Goal: Information Seeking & Learning: Check status

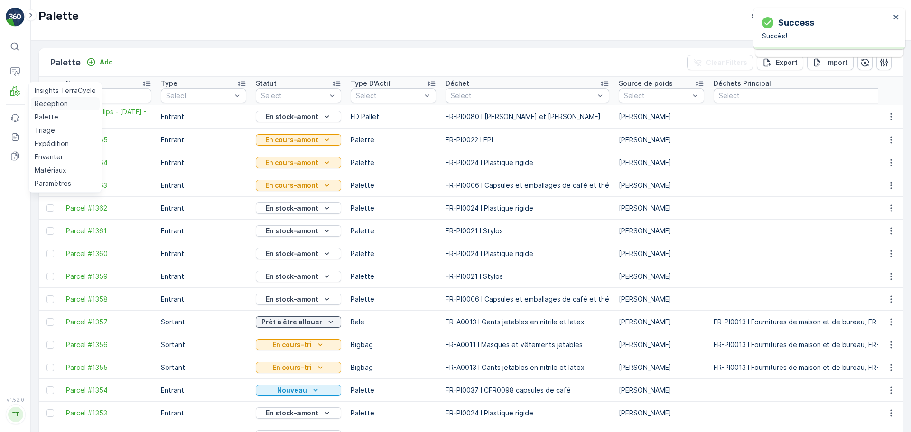
click at [52, 102] on p "Reception" at bounding box center [51, 103] width 33 height 9
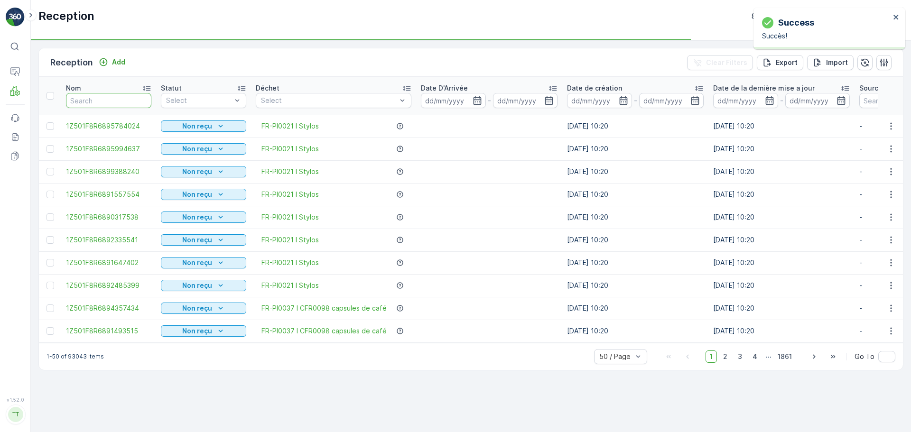
click at [108, 101] on input "text" at bounding box center [108, 100] width 85 height 15
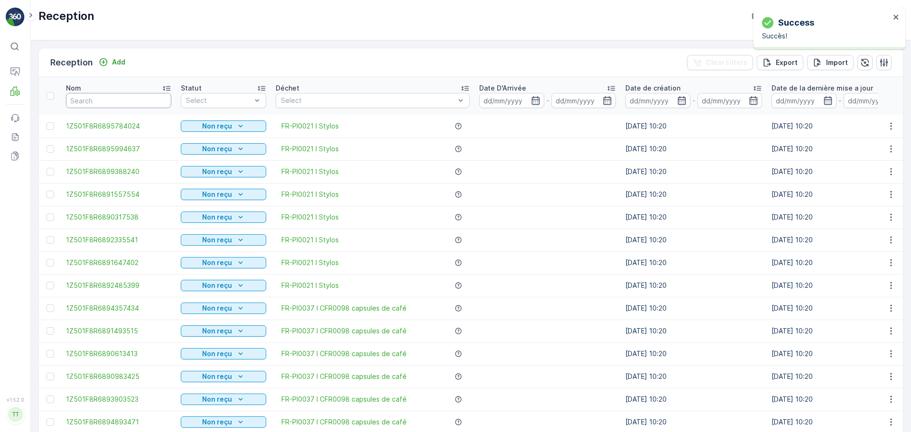
click at [108, 101] on input "text" at bounding box center [118, 100] width 105 height 15
paste input "1Z501F8R9198301362"
type input "1Z501F8R9198301362"
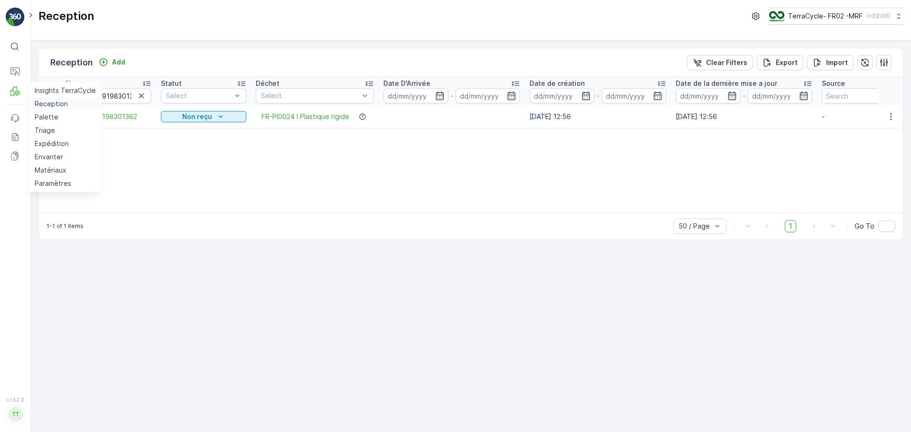
click at [51, 105] on p "Reception" at bounding box center [51, 103] width 33 height 9
click at [62, 107] on p "Reception" at bounding box center [51, 103] width 33 height 9
click at [55, 105] on p "Reception" at bounding box center [51, 103] width 33 height 9
click at [141, 96] on icon "button" at bounding box center [141, 95] width 5 height 5
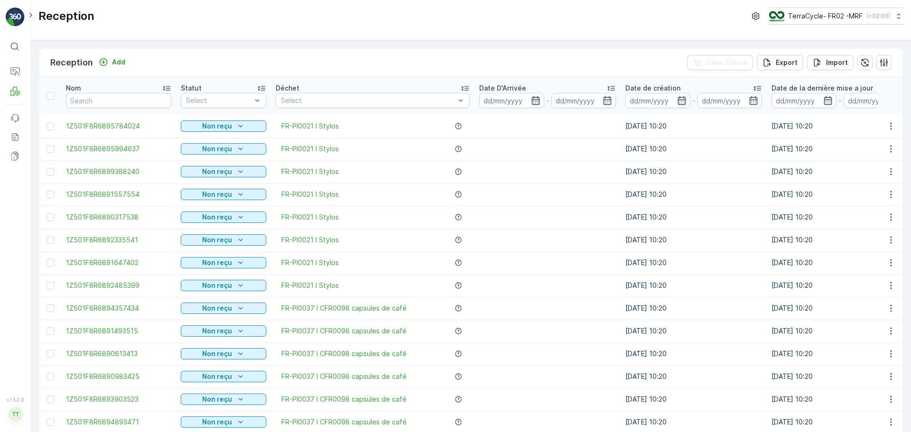
click at [531, 103] on icon "button" at bounding box center [535, 100] width 9 height 9
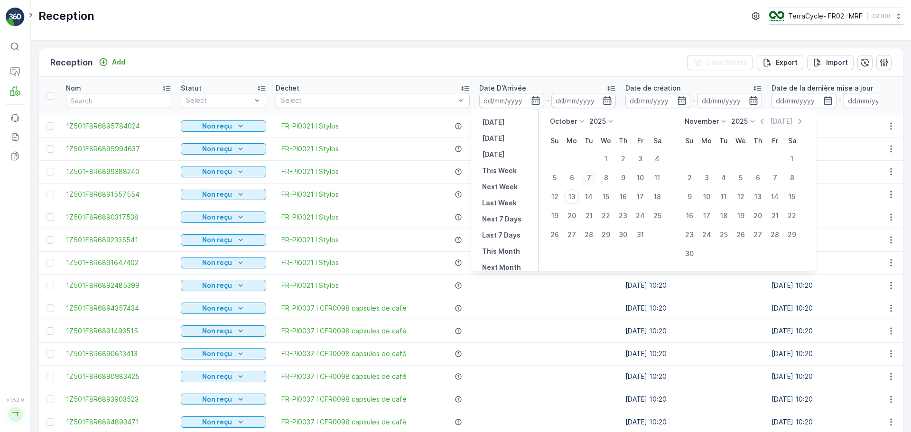
click at [584, 178] on div "7" at bounding box center [588, 177] width 15 height 15
type input "[DATE]"
click at [584, 178] on div "7" at bounding box center [588, 177] width 15 height 15
type input "[DATE]"
click at [529, 32] on div "Reception TerraCycle- FR02 -MRF ( +02:00 )" at bounding box center [471, 20] width 880 height 40
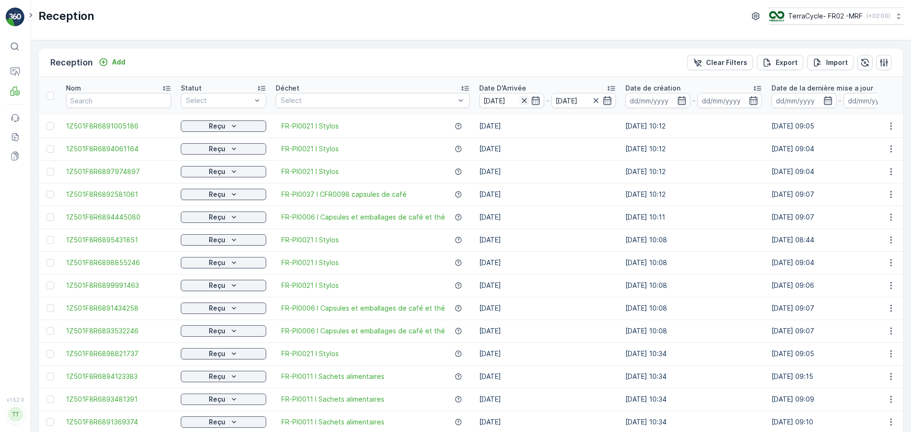
click at [521, 101] on icon "button" at bounding box center [523, 100] width 5 height 5
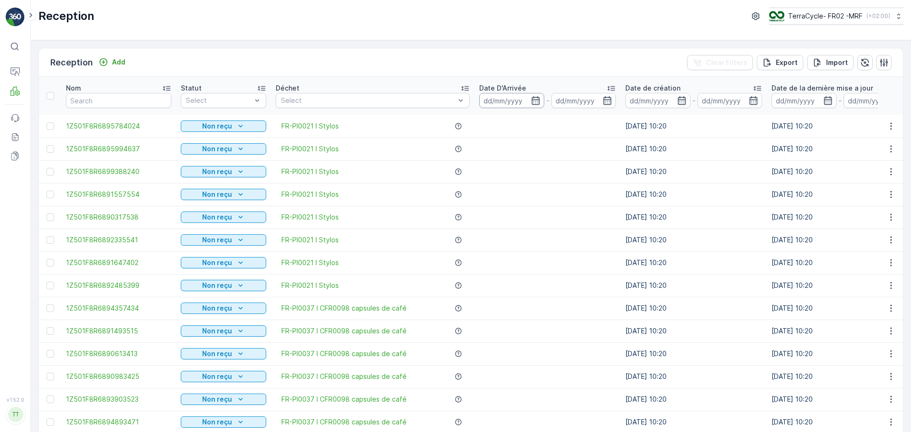
click at [488, 99] on input at bounding box center [511, 100] width 65 height 15
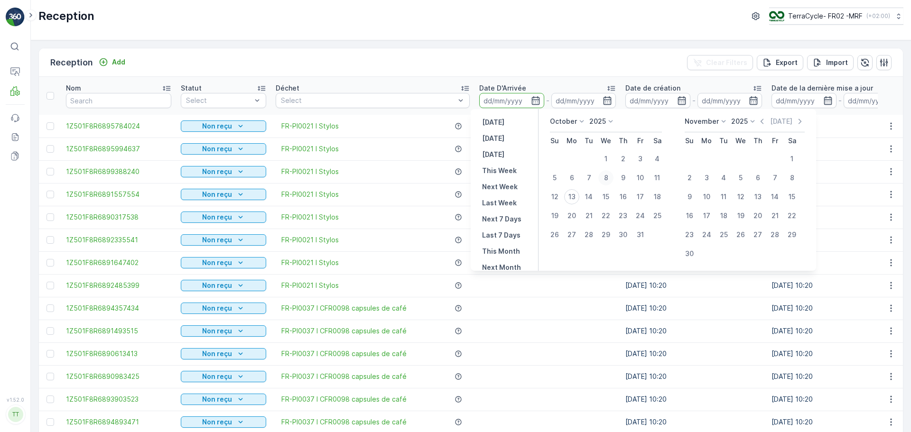
click at [609, 177] on div "8" at bounding box center [605, 177] width 15 height 15
type input "[DATE]"
click at [609, 177] on div "8" at bounding box center [605, 177] width 15 height 15
type input "[DATE]"
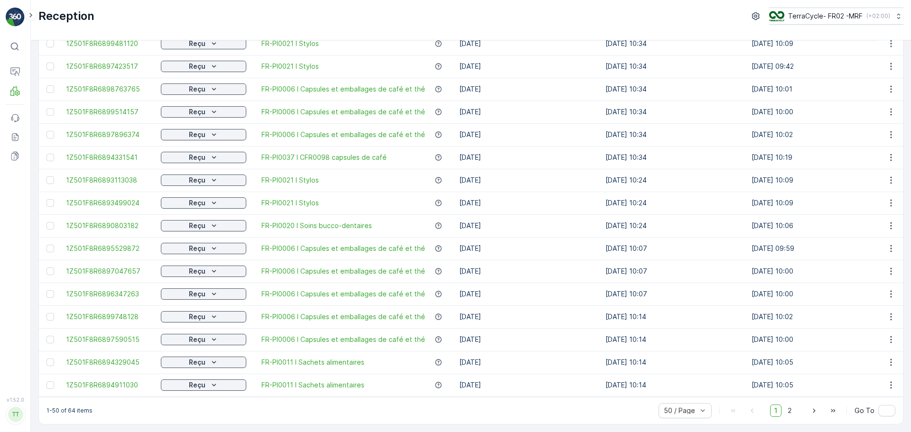
scroll to position [861, 0]
click at [788, 405] on span "2" at bounding box center [789, 411] width 13 height 12
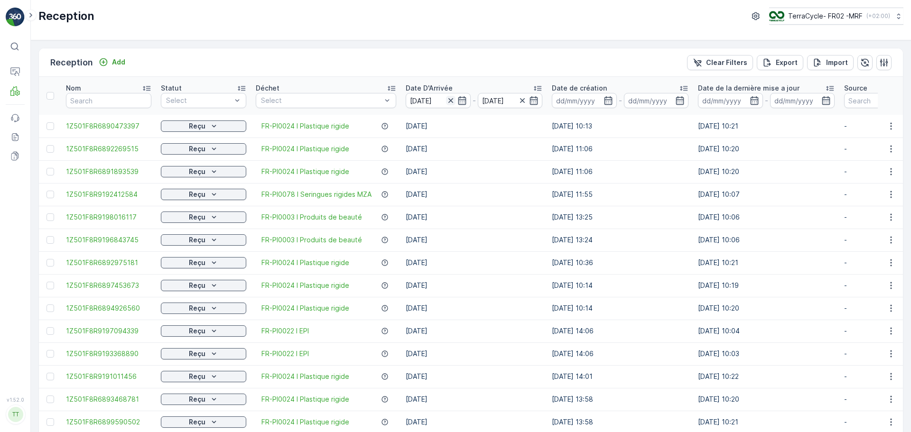
click at [448, 101] on icon "button" at bounding box center [450, 100] width 9 height 9
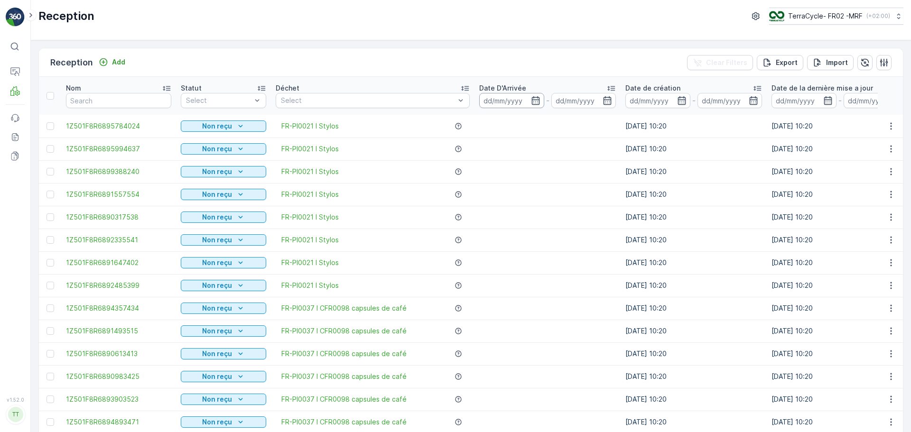
click at [505, 99] on input at bounding box center [511, 100] width 65 height 15
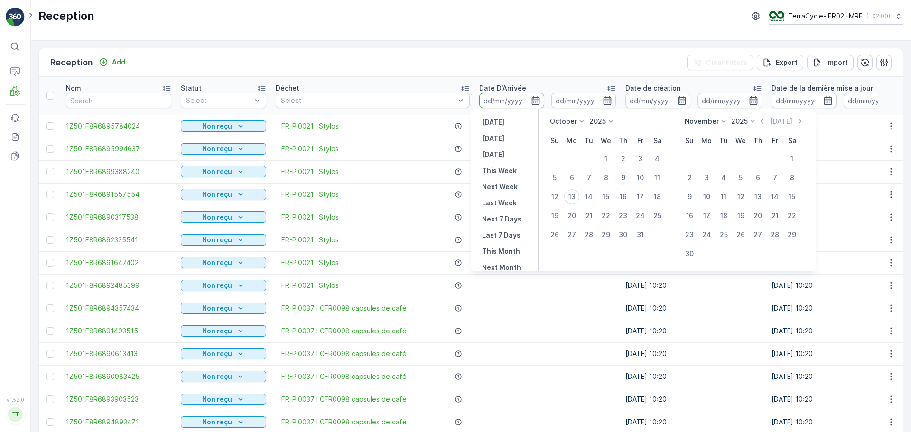
click at [621, 177] on div "9" at bounding box center [622, 177] width 15 height 15
type input "[DATE]"
click at [621, 177] on div "9" at bounding box center [622, 177] width 15 height 15
type input "[DATE]"
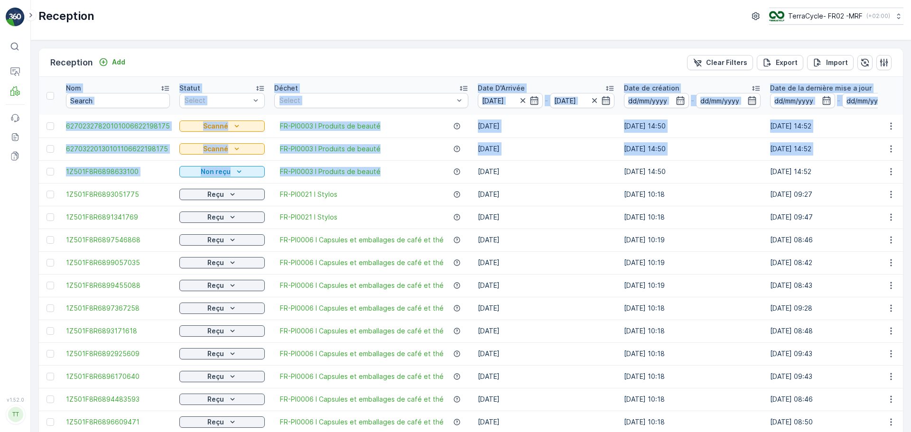
drag, startPoint x: 421, startPoint y: 168, endPoint x: -7, endPoint y: 159, distance: 427.9
click at [0, 159] on html "⌘B Operations MRF Events Reports Documents v 1.52.0 TT [DOMAIN_NAME] Reception …" at bounding box center [455, 216] width 911 height 432
click at [155, 171] on span "1Z501F8R6898633100" at bounding box center [118, 171] width 104 height 9
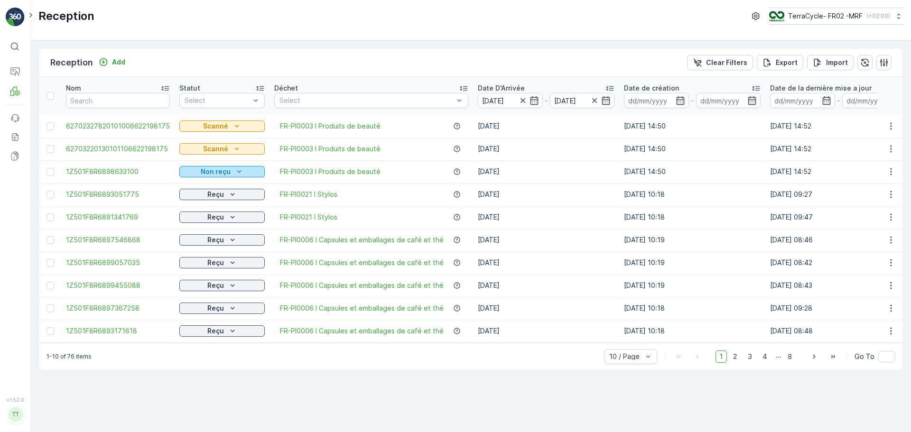
click at [243, 172] on div "Non reçu" at bounding box center [222, 171] width 78 height 9
click at [201, 197] on span "Scanné" at bounding box center [195, 198] width 24 height 9
click at [636, 343] on div "50 / Page" at bounding box center [630, 335] width 53 height 15
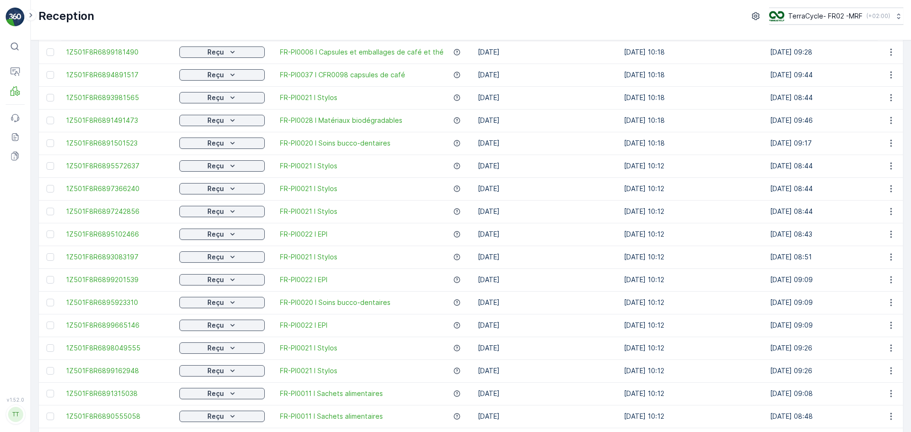
scroll to position [861, 0]
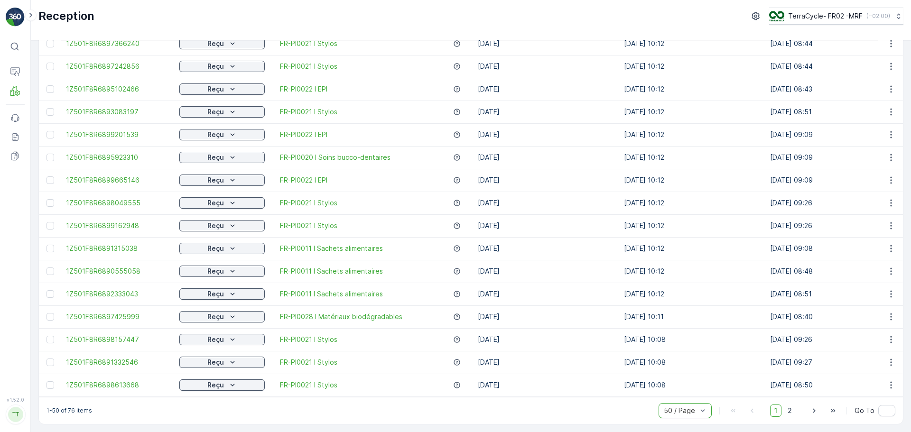
drag, startPoint x: 790, startPoint y: 410, endPoint x: 648, endPoint y: 367, distance: 148.7
click at [790, 410] on span "2" at bounding box center [789, 411] width 13 height 12
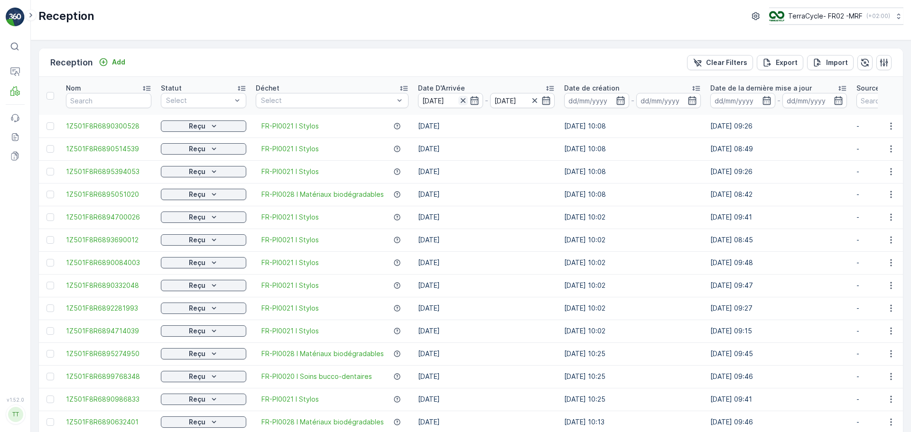
click at [459, 100] on icon "button" at bounding box center [462, 100] width 9 height 9
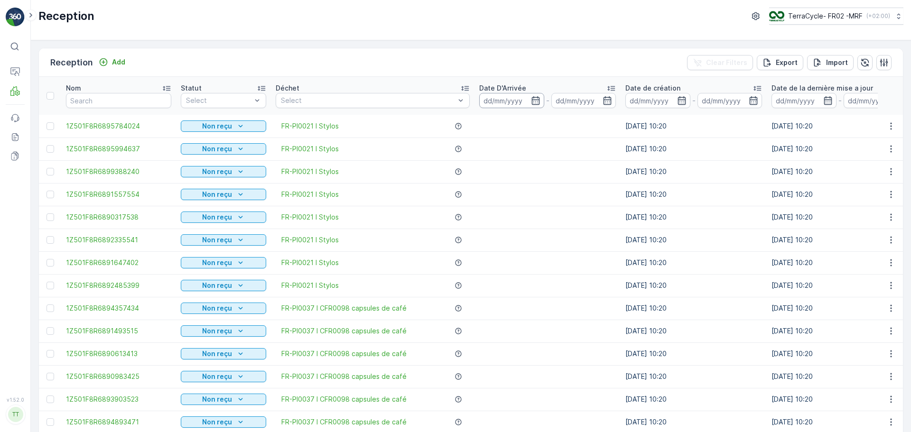
click at [516, 102] on input at bounding box center [511, 100] width 65 height 15
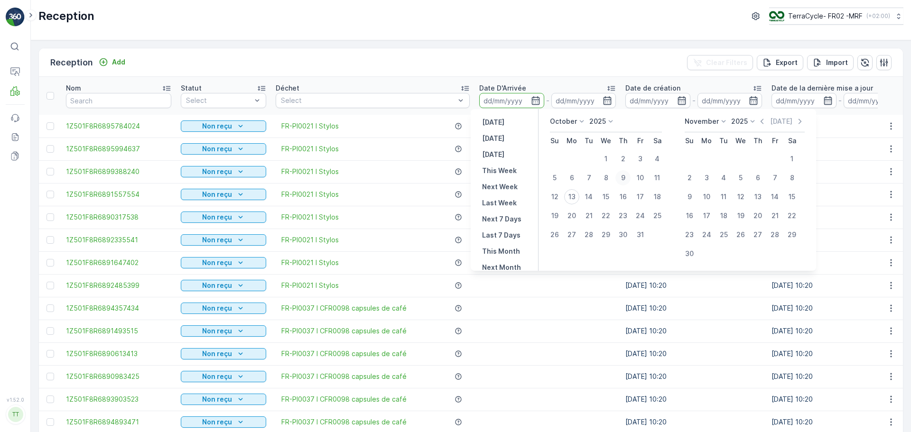
click at [620, 178] on div "9" at bounding box center [622, 177] width 15 height 15
type input "[DATE]"
click at [620, 178] on div "9" at bounding box center [622, 177] width 15 height 15
type input "[DATE]"
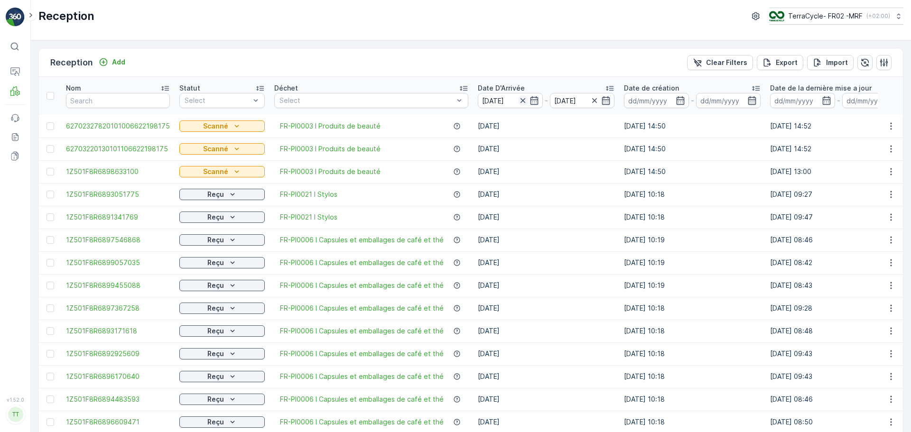
click at [520, 96] on icon "button" at bounding box center [522, 100] width 9 height 9
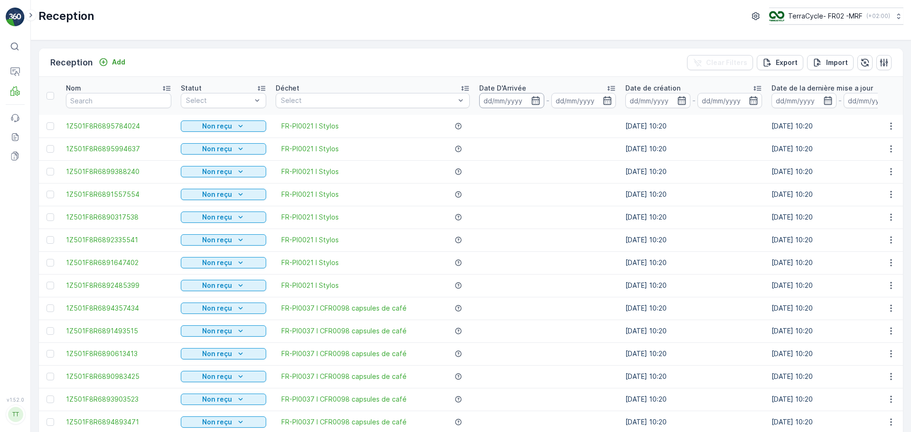
click at [497, 95] on input at bounding box center [511, 100] width 65 height 15
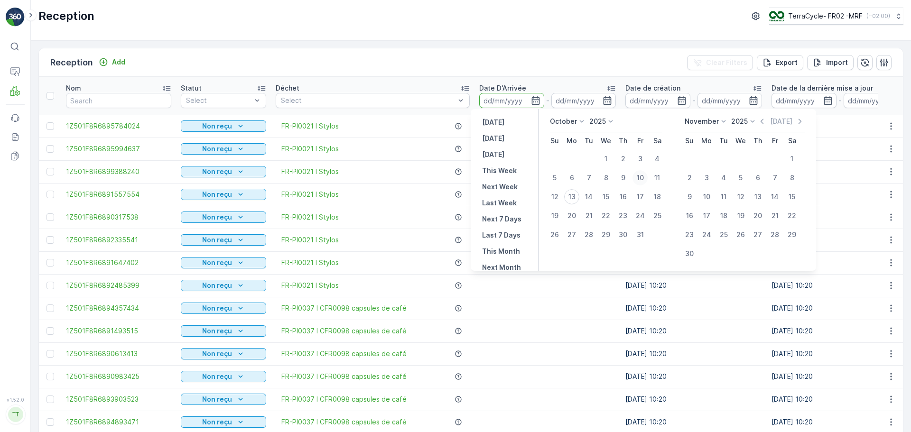
click at [640, 175] on div "10" at bounding box center [639, 177] width 15 height 15
type input "[DATE]"
click at [640, 175] on div "10" at bounding box center [639, 177] width 15 height 15
type input "[DATE]"
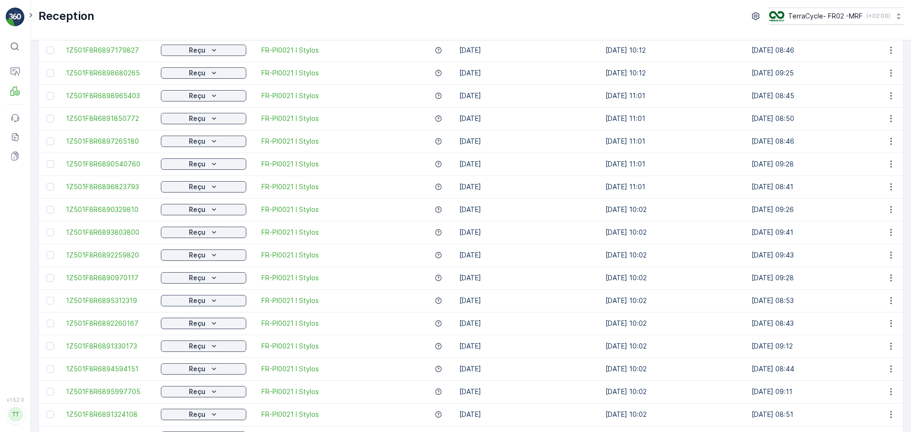
scroll to position [861, 0]
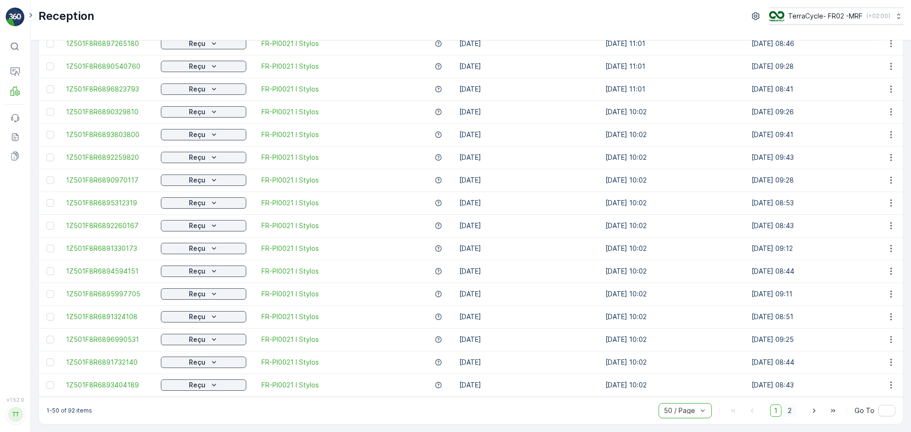
click at [790, 413] on span "2" at bounding box center [789, 411] width 13 height 12
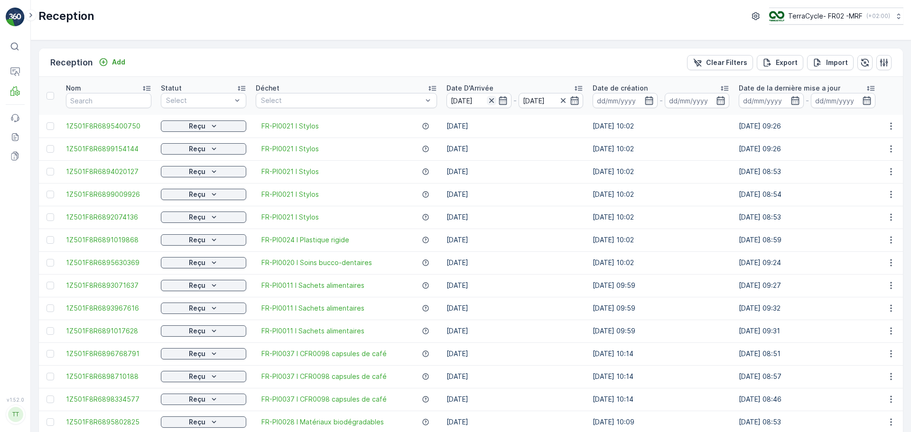
click at [490, 99] on icon "button" at bounding box center [491, 100] width 9 height 9
click at [460, 101] on input at bounding box center [478, 100] width 65 height 15
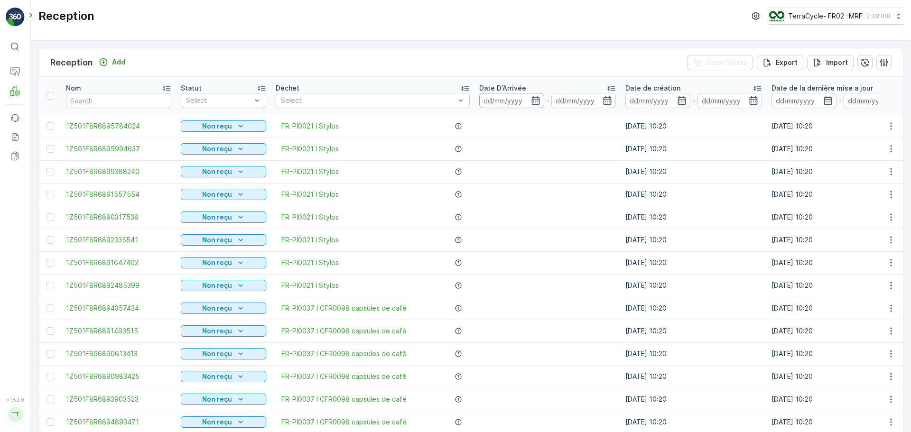
click at [491, 103] on input at bounding box center [511, 100] width 65 height 15
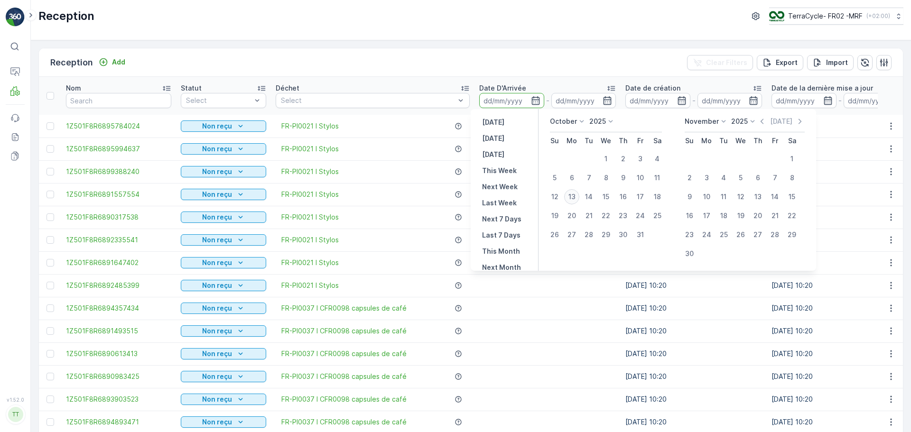
click at [568, 196] on div "13" at bounding box center [571, 196] width 15 height 15
type input "[DATE]"
click at [568, 196] on div "13" at bounding box center [571, 196] width 15 height 15
type input "[DATE]"
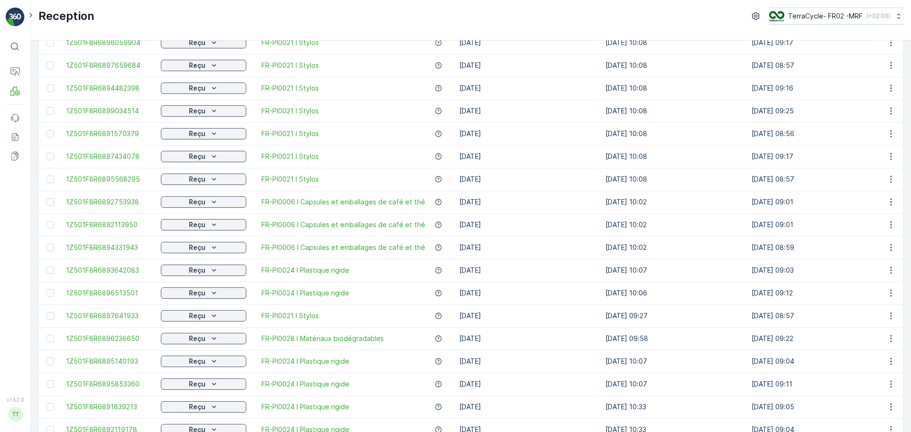
scroll to position [861, 0]
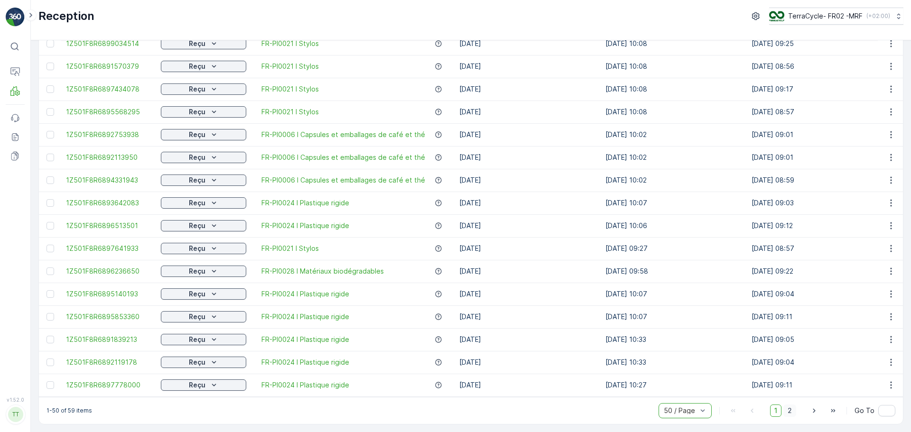
click at [789, 412] on span "2" at bounding box center [789, 411] width 13 height 12
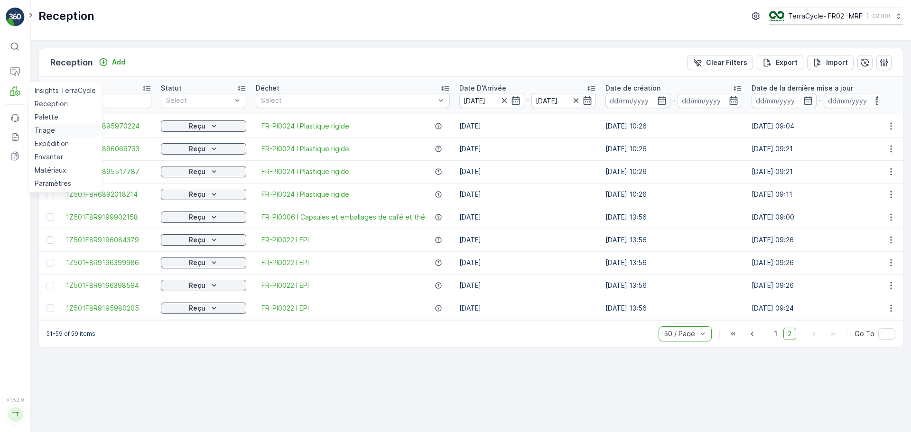
click at [47, 129] on p "Triage" at bounding box center [45, 130] width 20 height 9
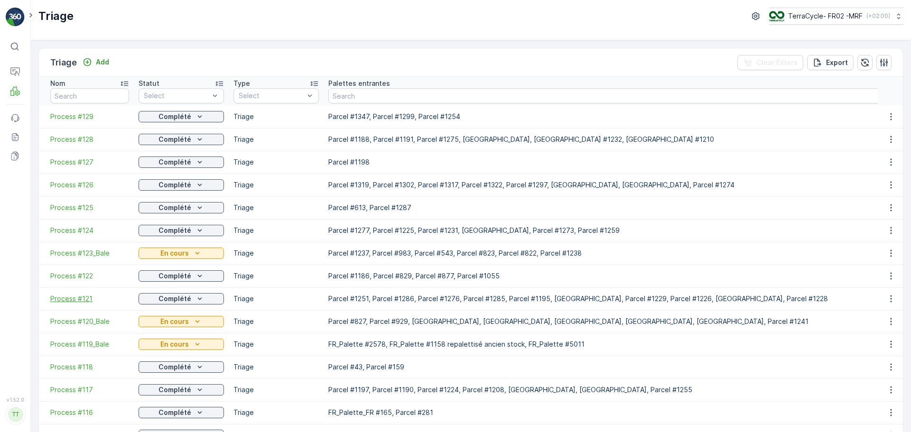
click at [82, 297] on span "Process #121" at bounding box center [89, 298] width 79 height 9
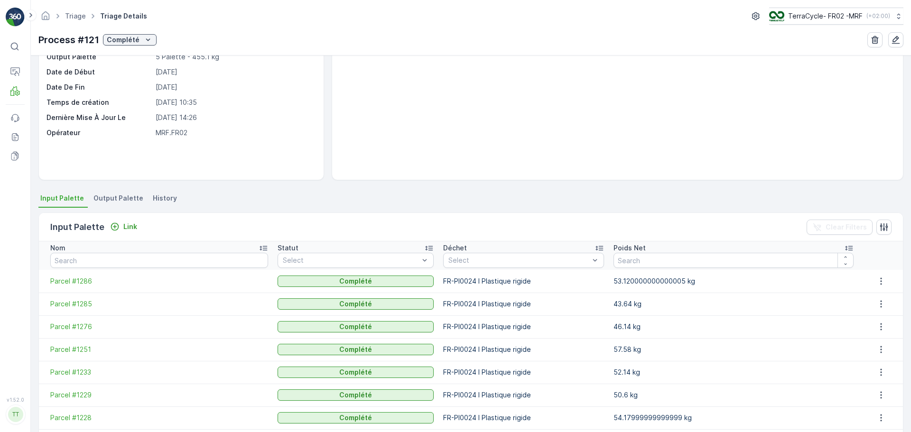
scroll to position [95, 0]
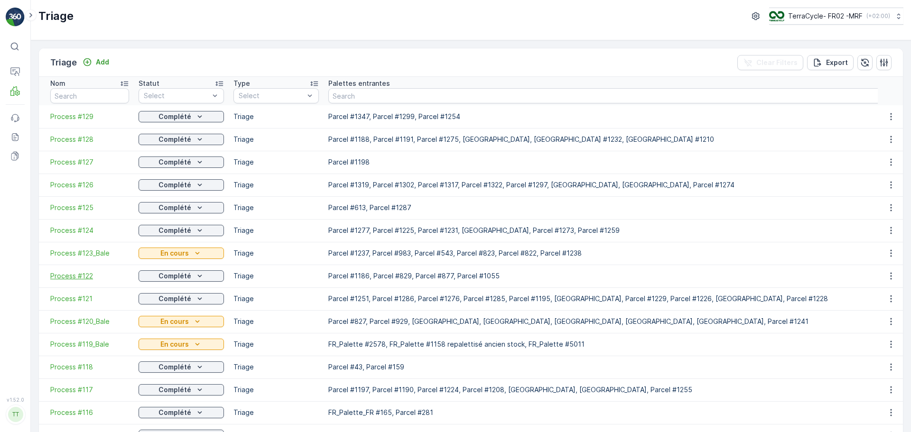
click at [84, 279] on span "Process #122" at bounding box center [89, 275] width 79 height 9
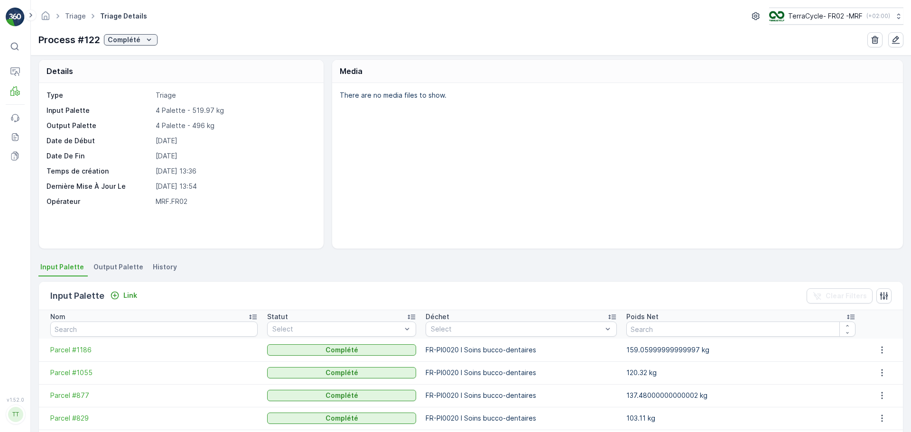
scroll to position [47, 0]
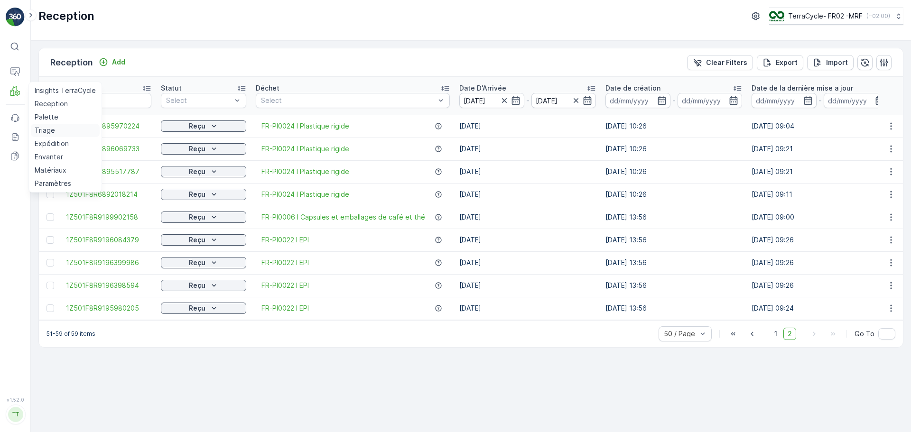
click at [47, 130] on p "Triage" at bounding box center [45, 130] width 20 height 9
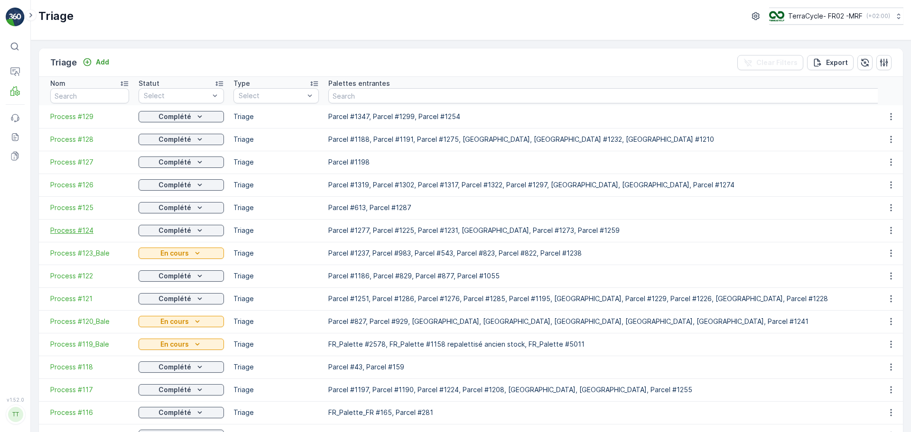
click at [75, 226] on span "Process #124" at bounding box center [89, 230] width 79 height 9
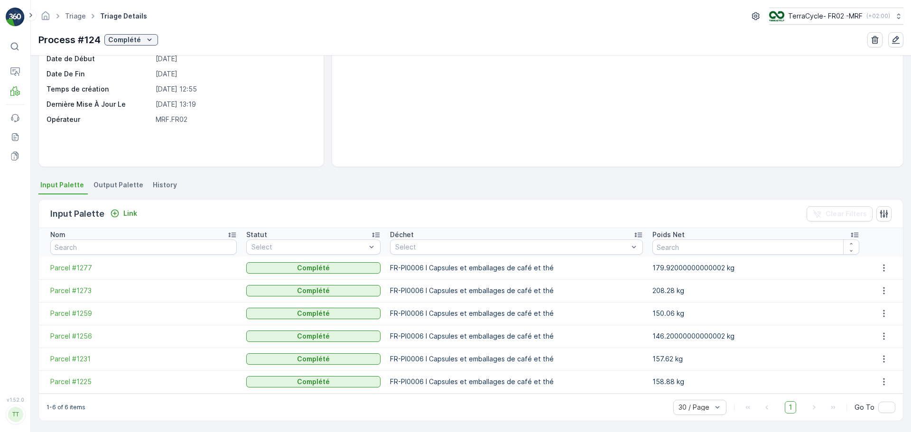
scroll to position [87, 0]
click at [86, 382] on span "Parcel #1225" at bounding box center [143, 380] width 186 height 9
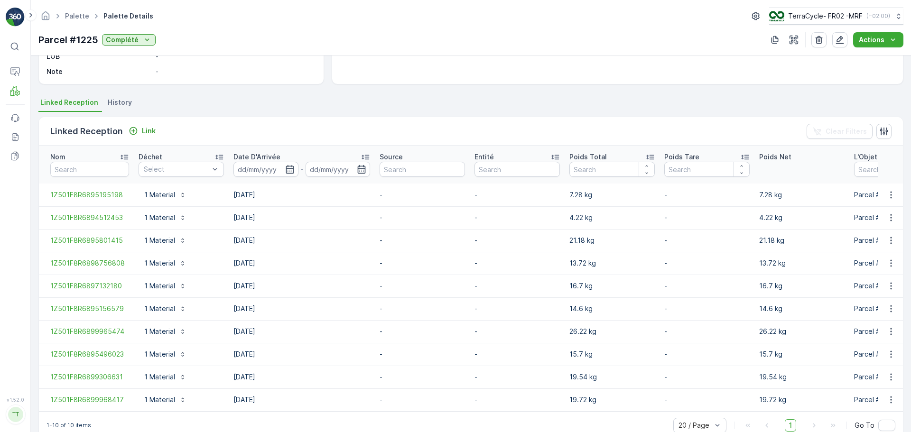
scroll to position [193, 0]
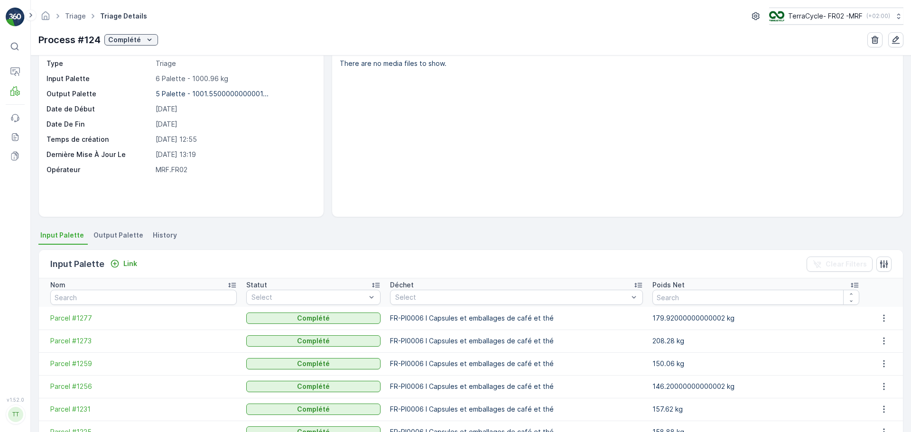
scroll to position [87, 0]
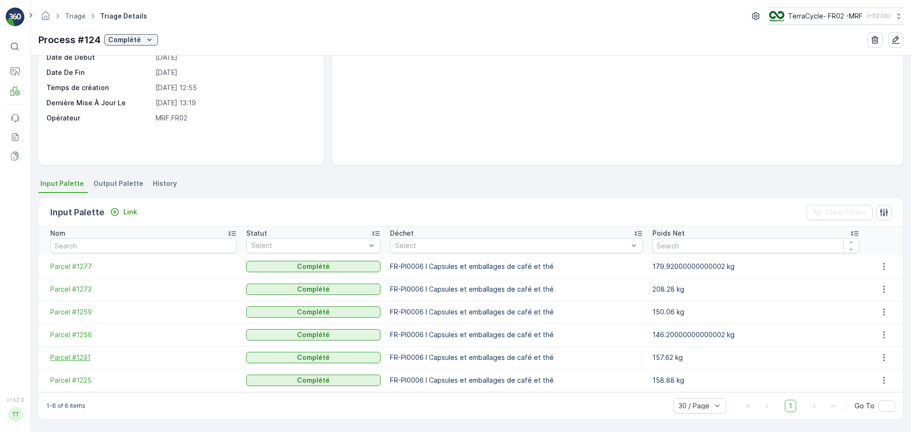
click at [75, 354] on span "Parcel #1231" at bounding box center [143, 357] width 186 height 9
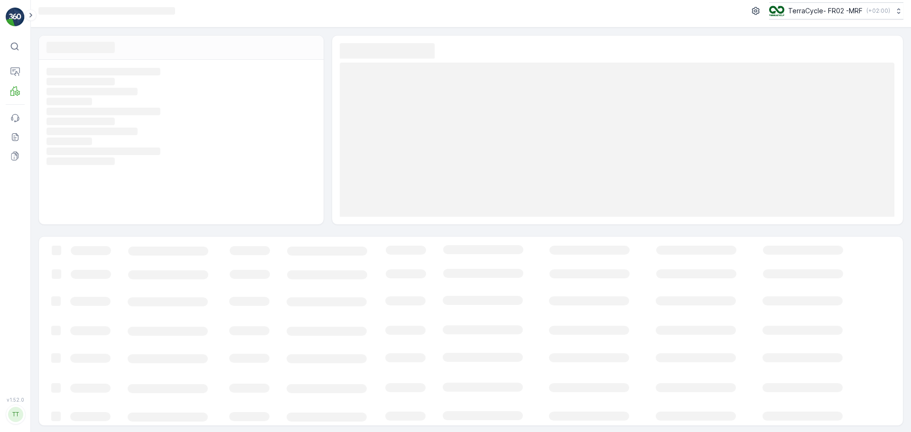
scroll to position [7, 0]
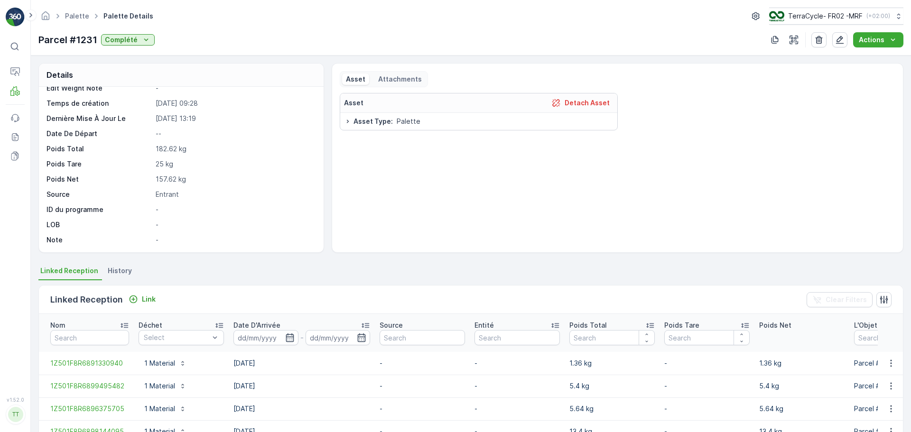
scroll to position [238, 0]
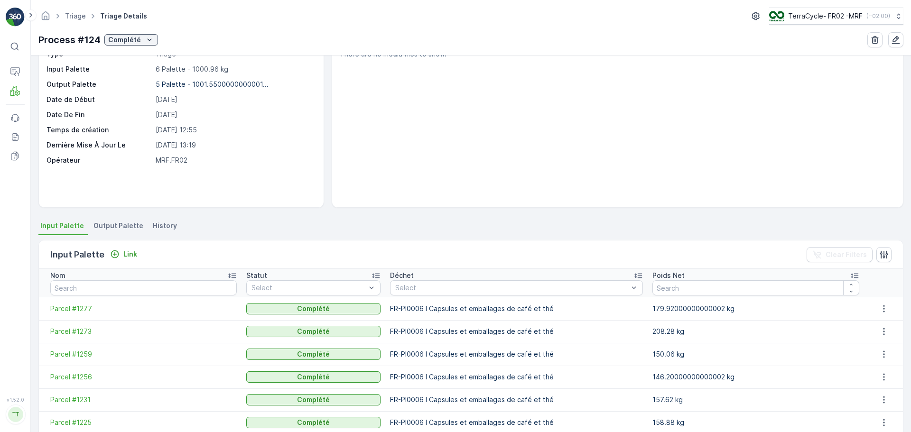
scroll to position [87, 0]
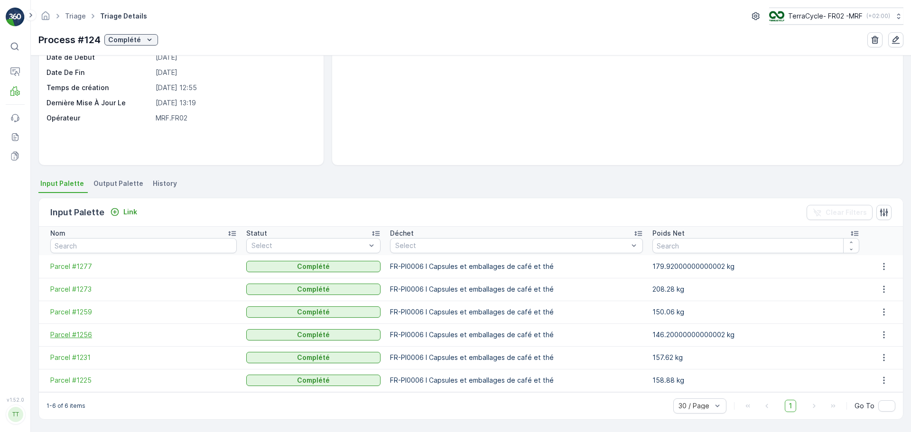
click at [83, 338] on span "Parcel #1256" at bounding box center [143, 334] width 186 height 9
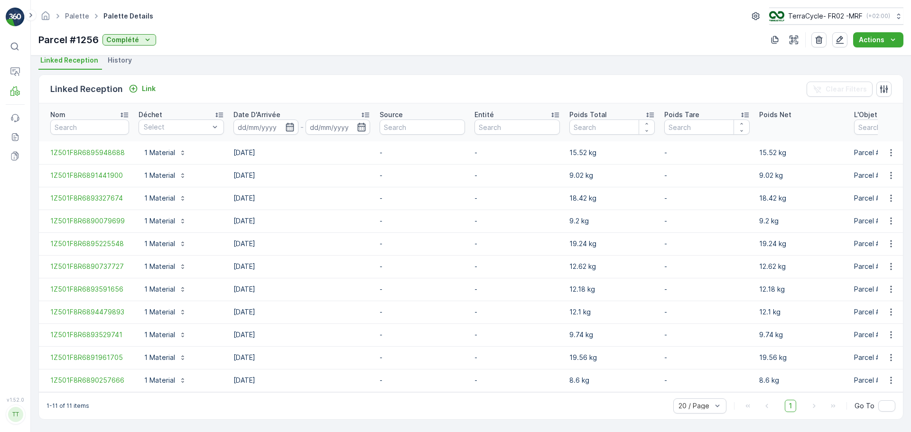
scroll to position [215, 0]
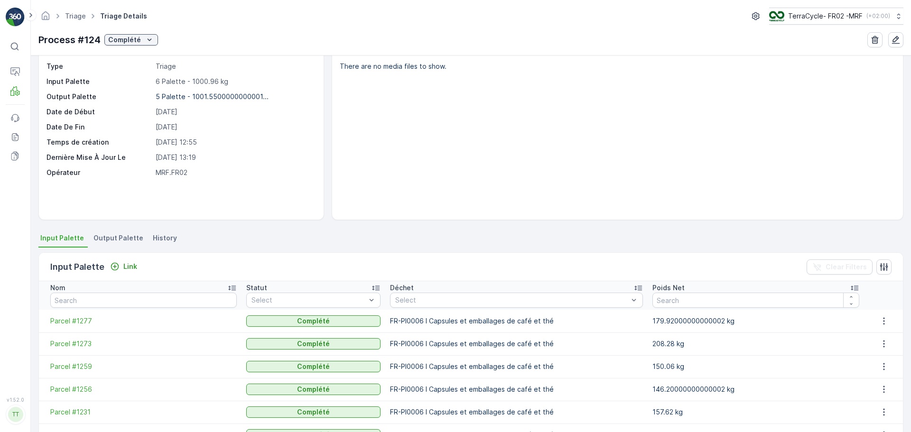
scroll to position [87, 0]
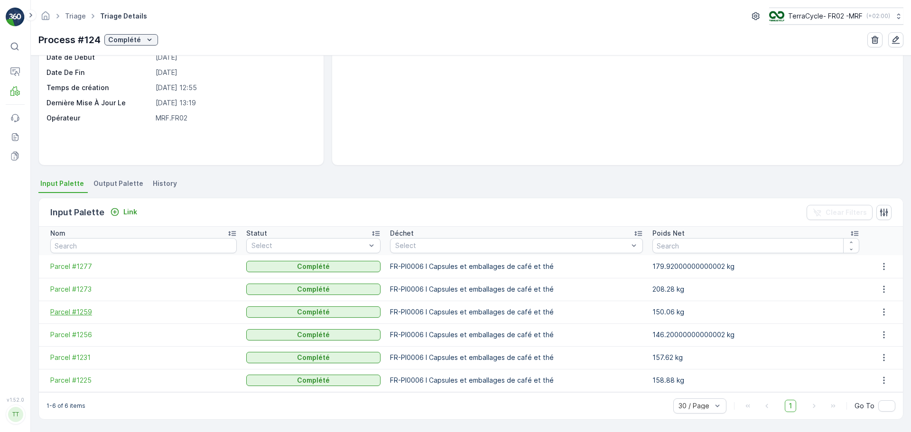
click at [76, 316] on span "Parcel #1259" at bounding box center [143, 311] width 186 height 9
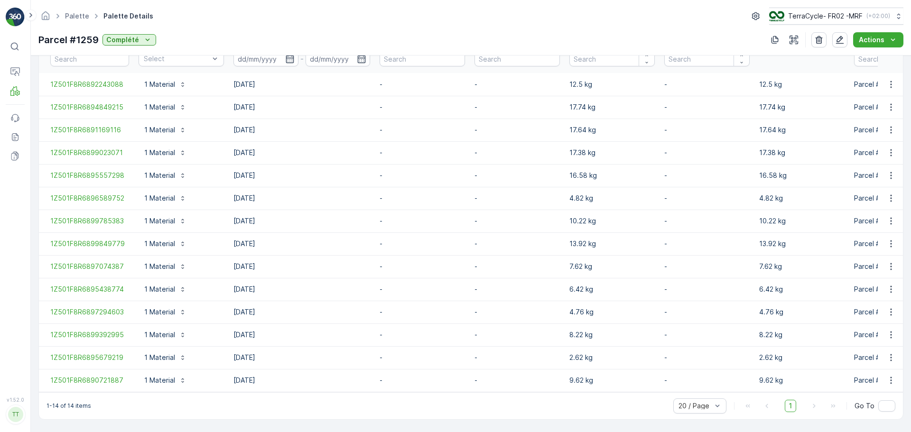
scroll to position [284, 0]
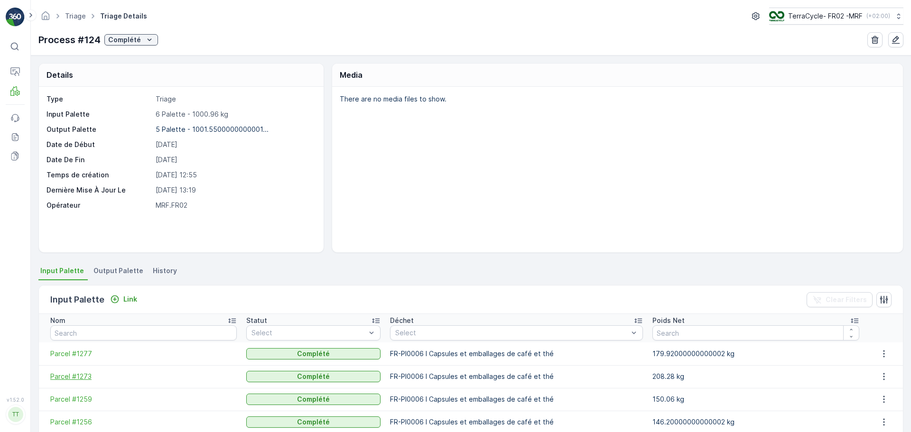
click at [77, 378] on span "Parcel #1273" at bounding box center [143, 376] width 186 height 9
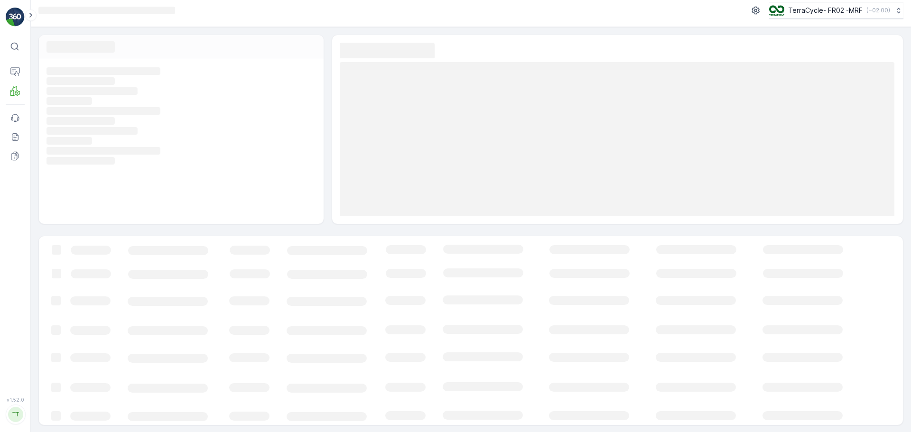
scroll to position [7, 0]
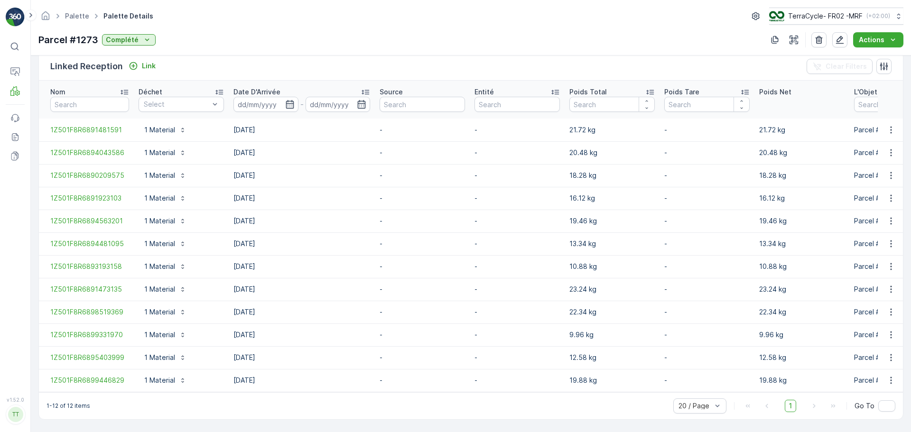
scroll to position [238, 0]
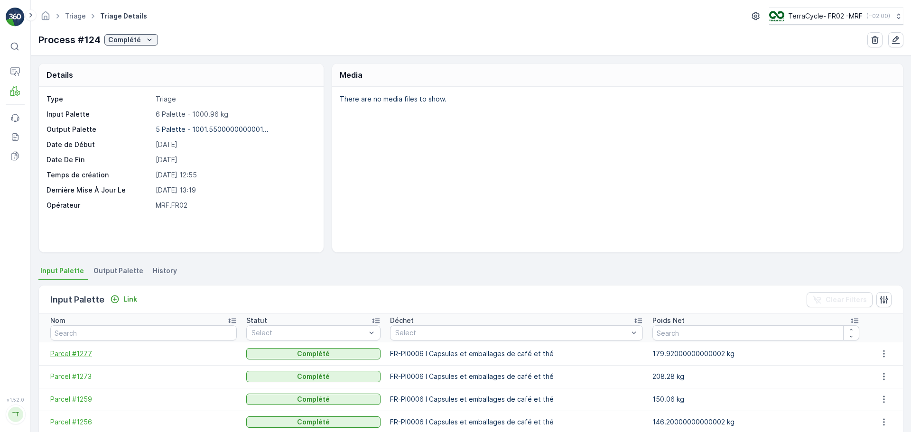
click at [74, 355] on span "Parcel #1277" at bounding box center [143, 353] width 186 height 9
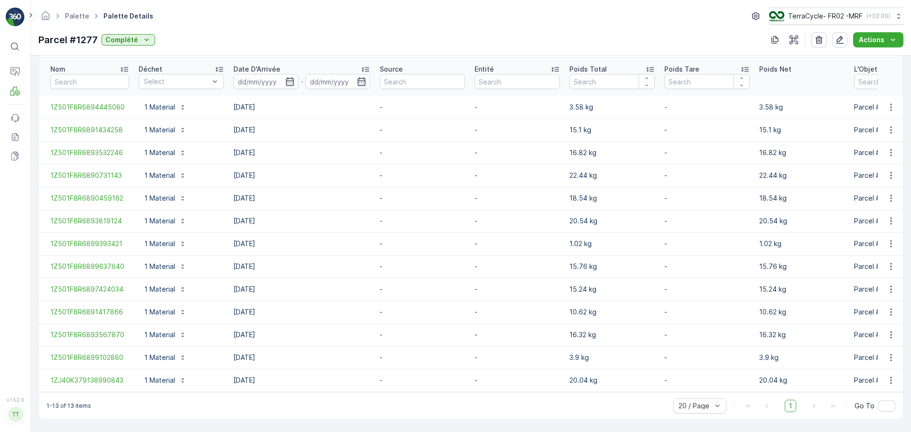
scroll to position [261, 0]
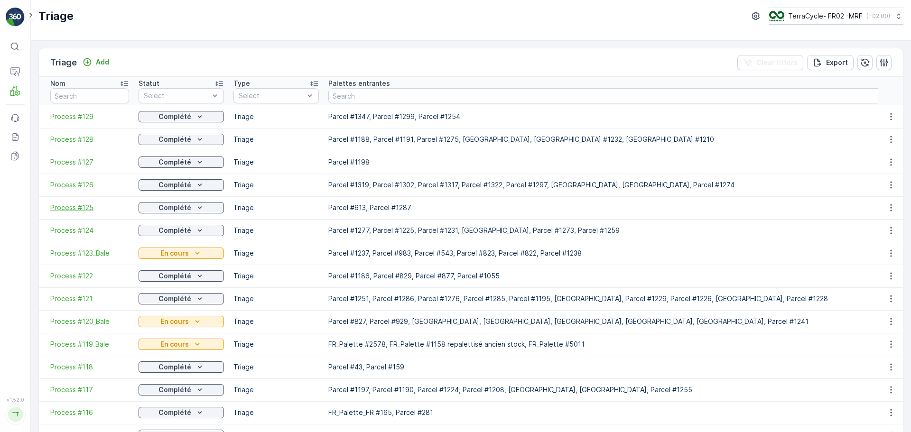
click at [80, 208] on span "Process #125" at bounding box center [89, 207] width 79 height 9
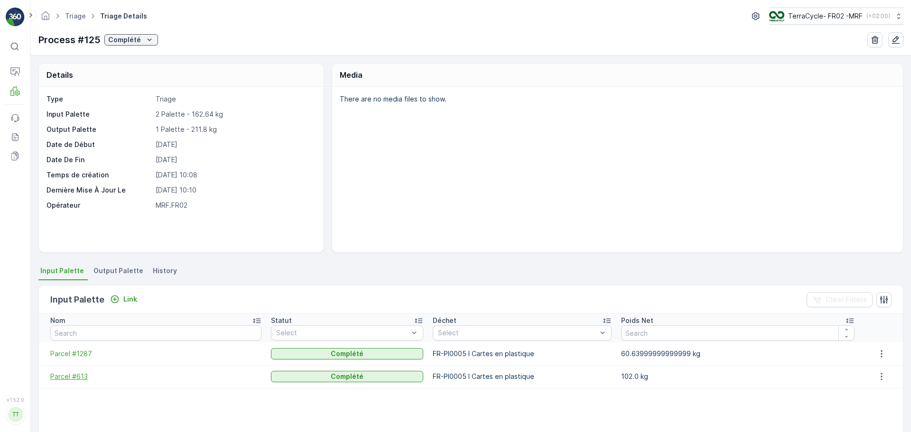
click at [68, 378] on span "Parcel #613" at bounding box center [155, 376] width 211 height 9
click at [68, 374] on span "Parcel #613" at bounding box center [155, 376] width 211 height 9
click at [78, 347] on td "Parcel #1287" at bounding box center [152, 353] width 227 height 23
click at [78, 350] on span "Parcel #1287" at bounding box center [155, 353] width 211 height 9
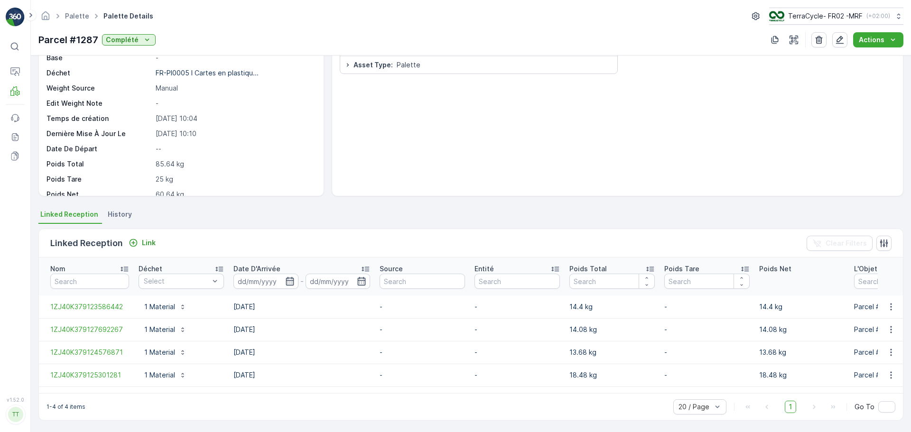
scroll to position [57, 0]
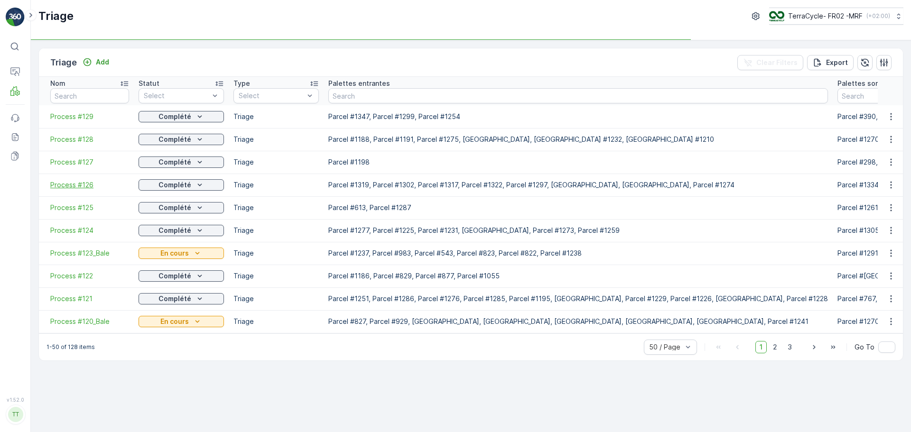
click at [86, 187] on span "Process #126" at bounding box center [89, 184] width 79 height 9
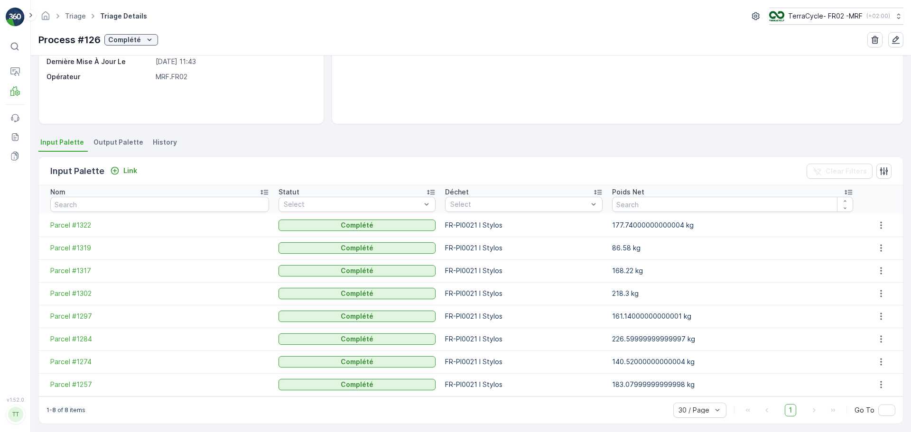
scroll to position [133, 0]
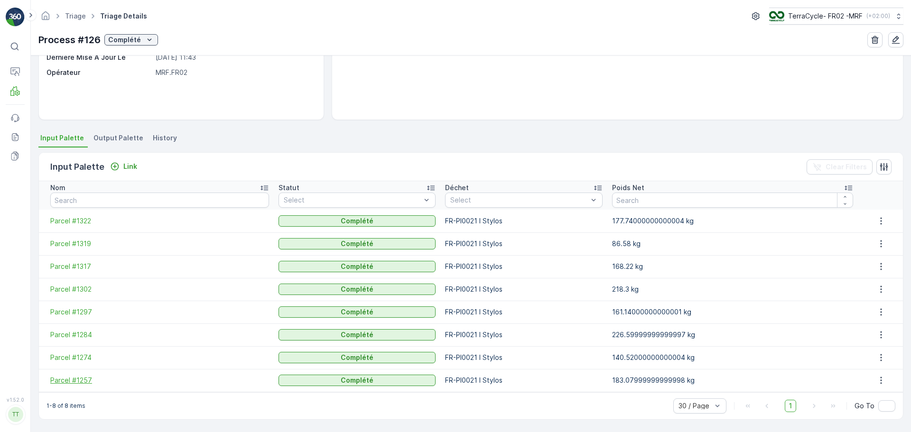
click at [84, 382] on span "Parcel #1257" at bounding box center [159, 380] width 219 height 9
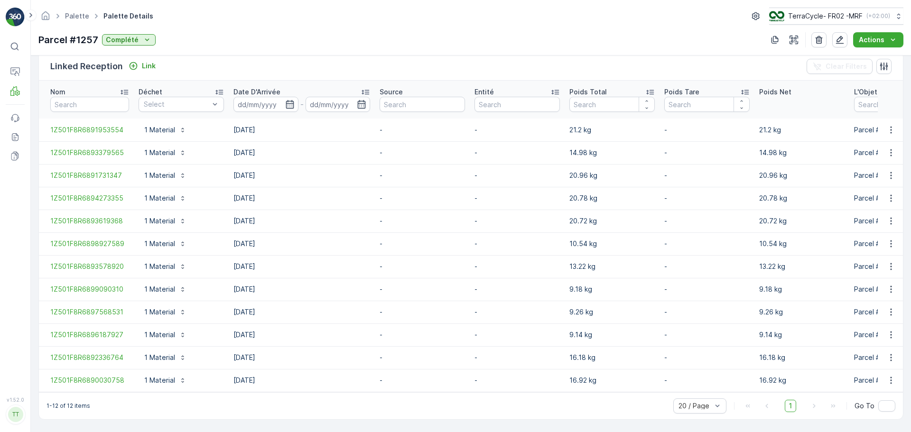
scroll to position [238, 0]
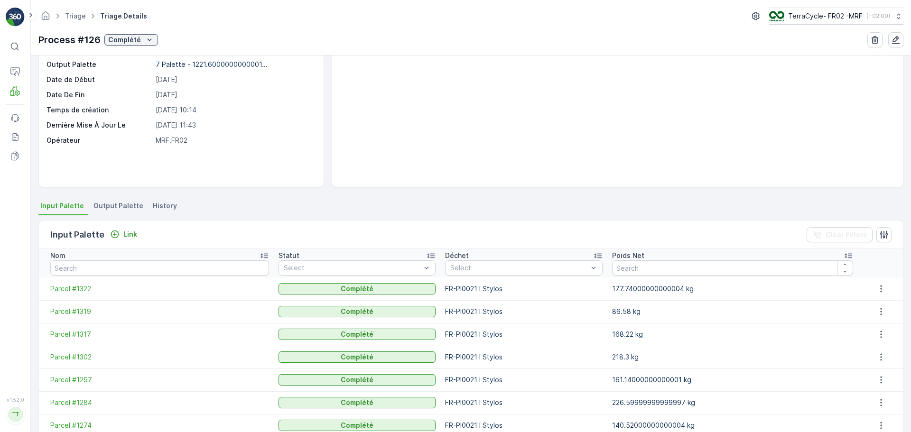
scroll to position [133, 0]
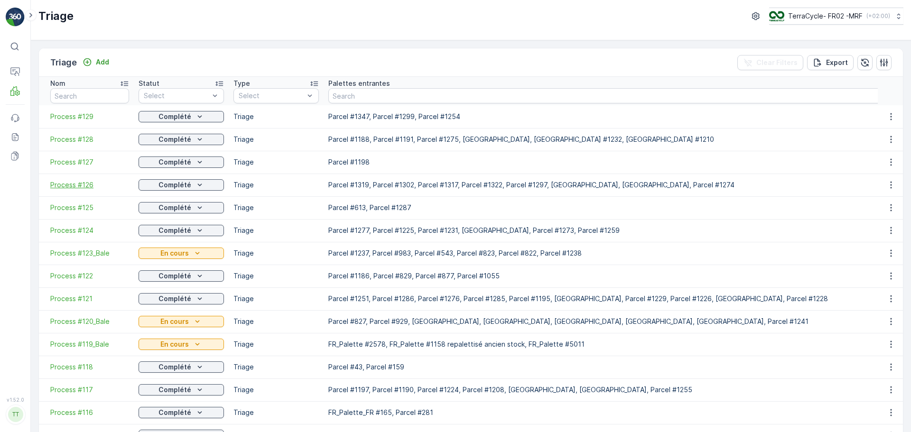
click at [70, 182] on span "Process #126" at bounding box center [89, 184] width 79 height 9
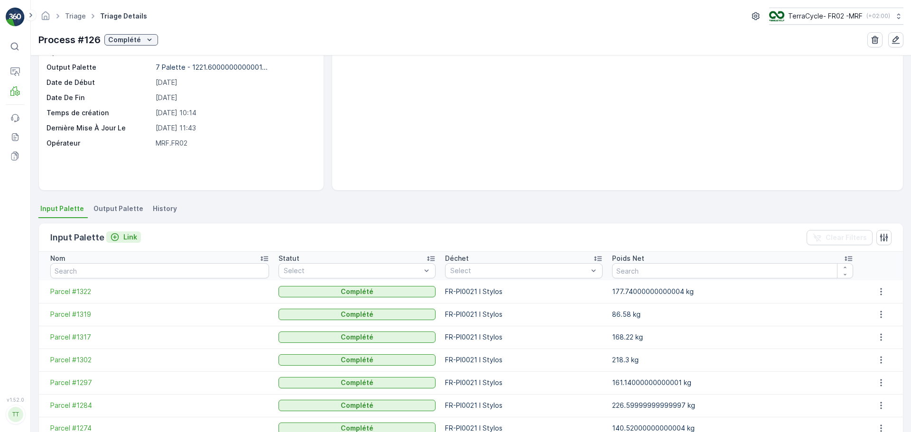
scroll to position [133, 0]
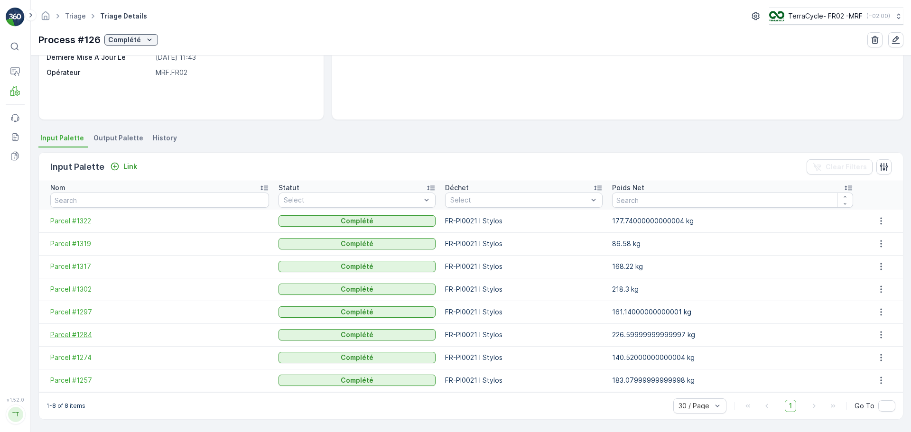
click at [79, 335] on span "Parcel #1284" at bounding box center [159, 334] width 219 height 9
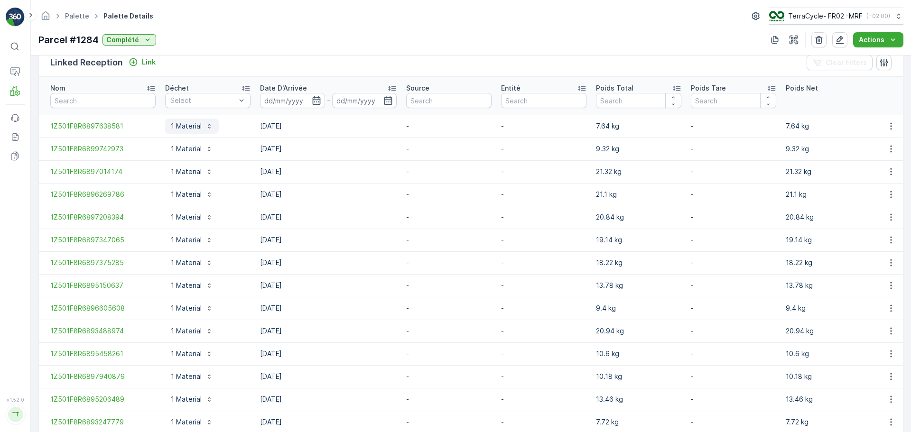
scroll to position [329, 0]
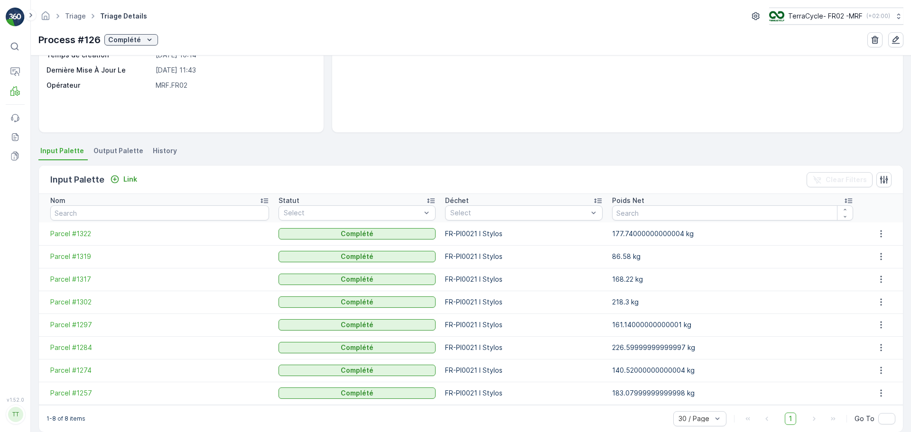
scroll to position [133, 0]
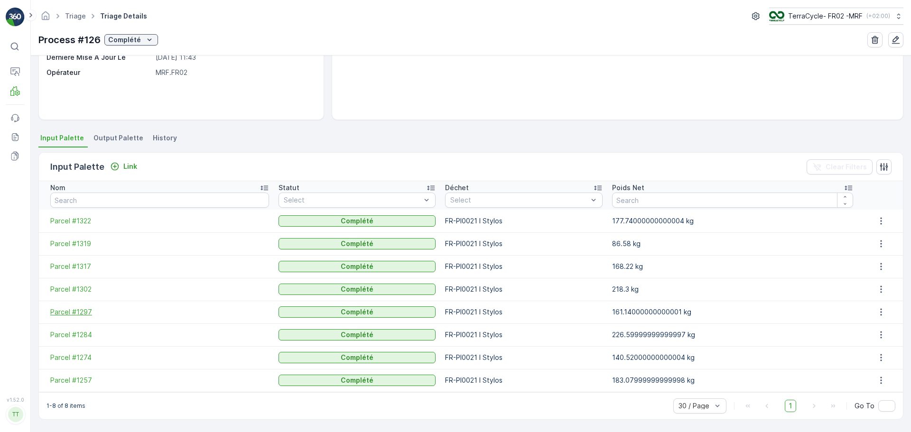
click at [78, 309] on span "Parcel #1297" at bounding box center [159, 311] width 219 height 9
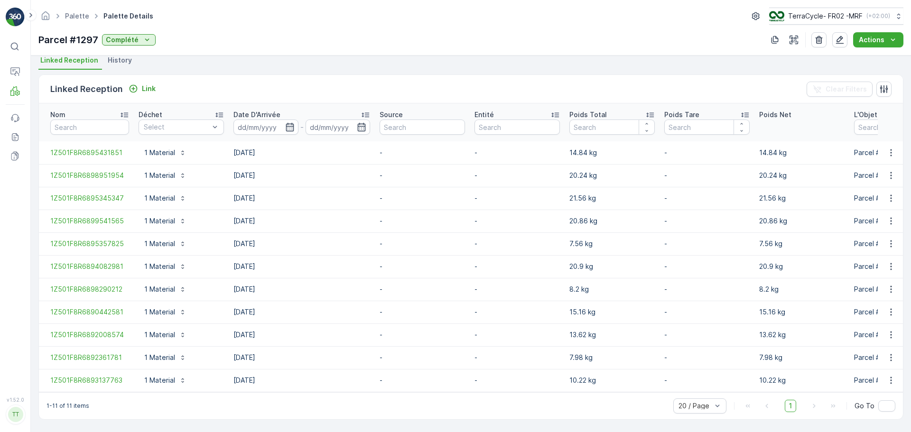
scroll to position [215, 0]
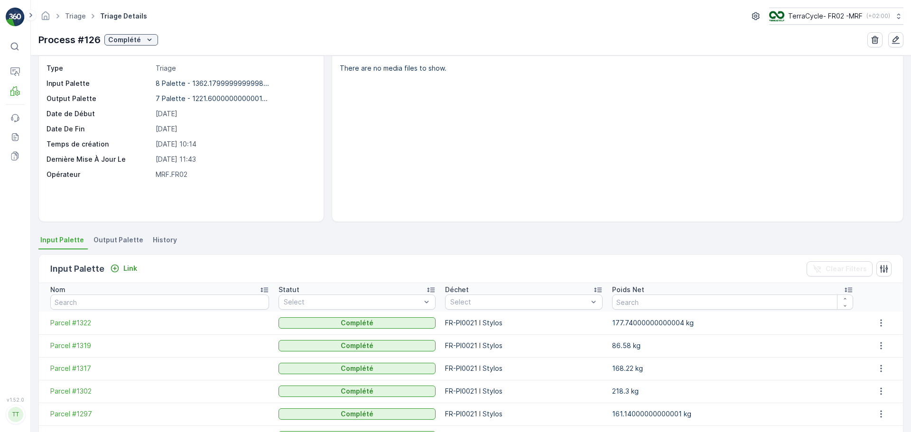
scroll to position [47, 0]
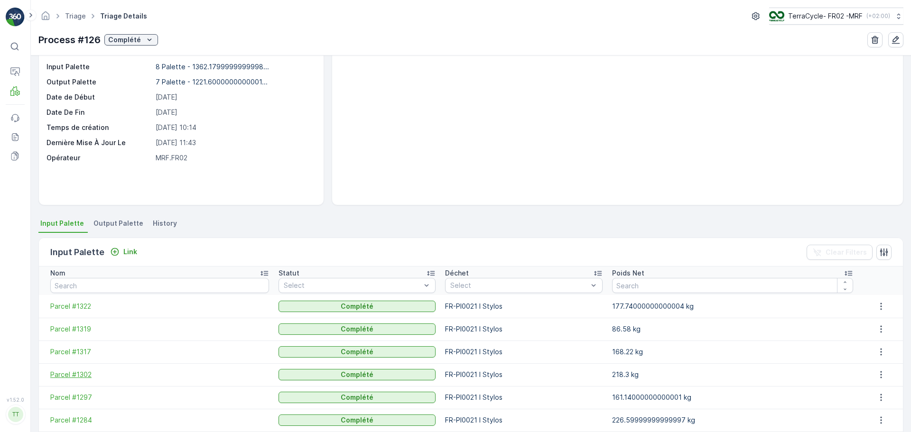
click at [81, 374] on span "Parcel #1302" at bounding box center [159, 374] width 219 height 9
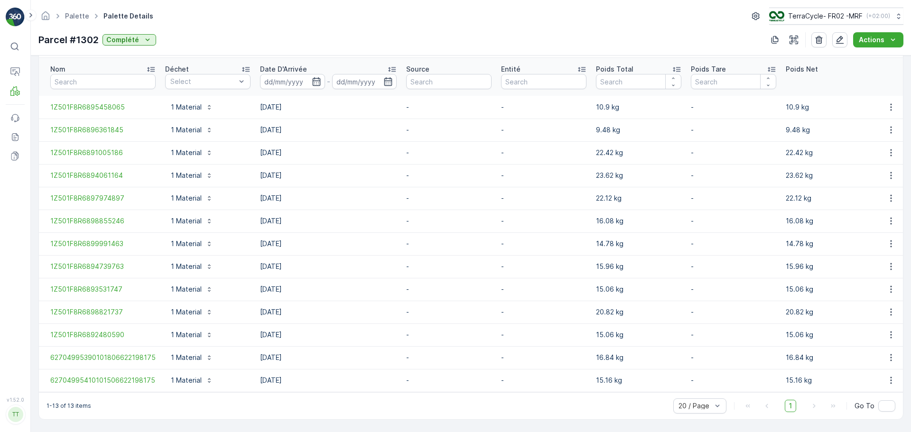
scroll to position [261, 0]
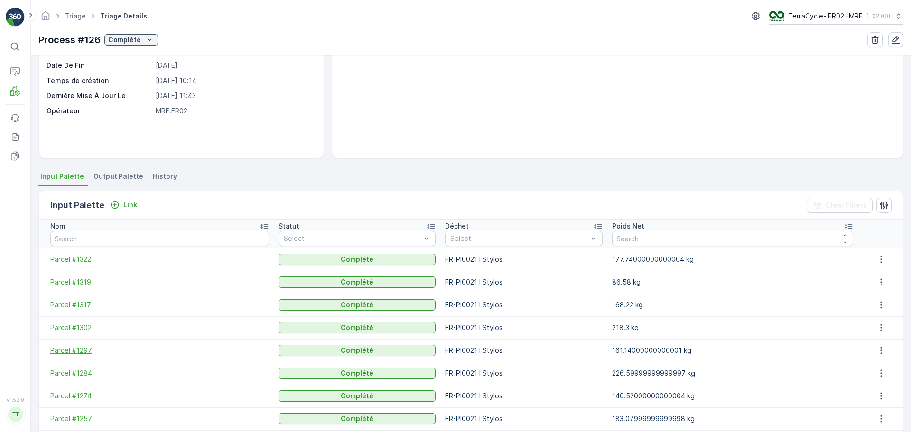
scroll to position [95, 0]
click at [76, 307] on span "Parcel #1317" at bounding box center [159, 304] width 219 height 9
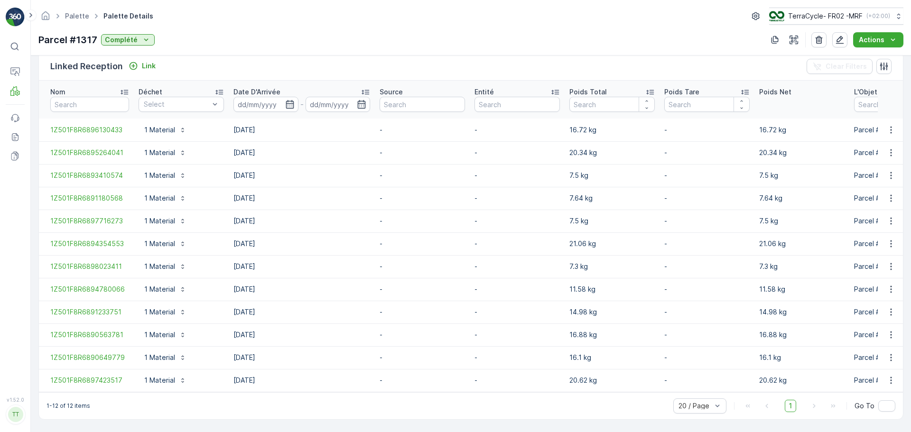
scroll to position [238, 0]
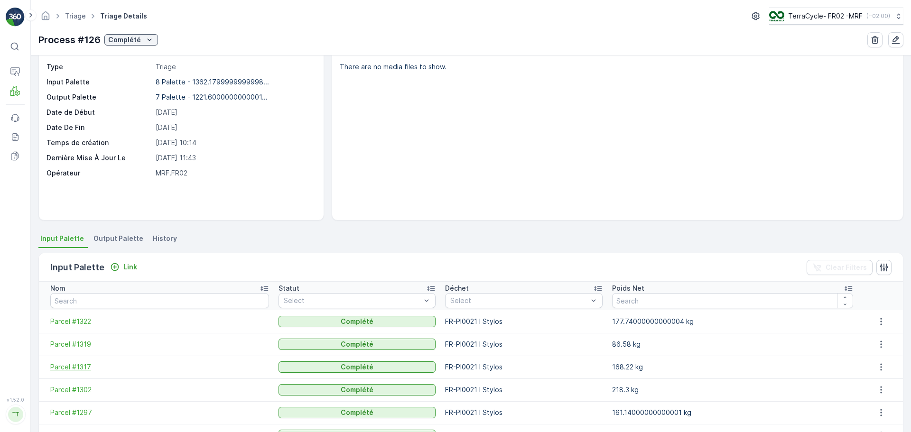
scroll to position [47, 0]
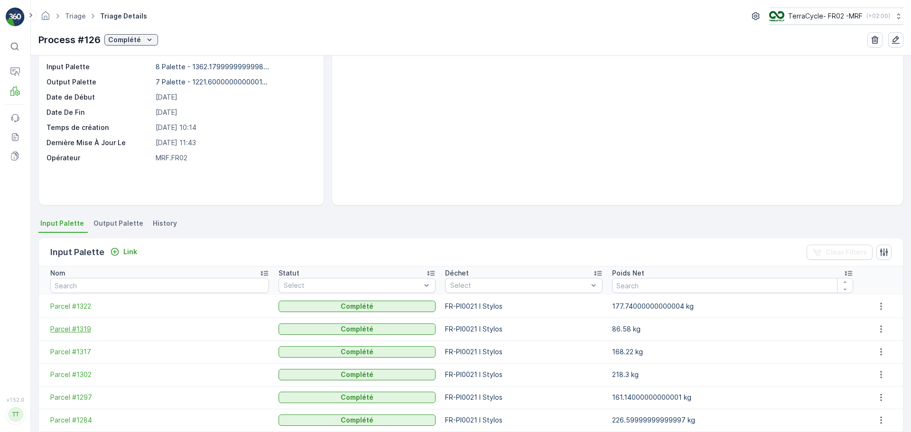
click at [73, 329] on span "Parcel #1319" at bounding box center [159, 328] width 219 height 9
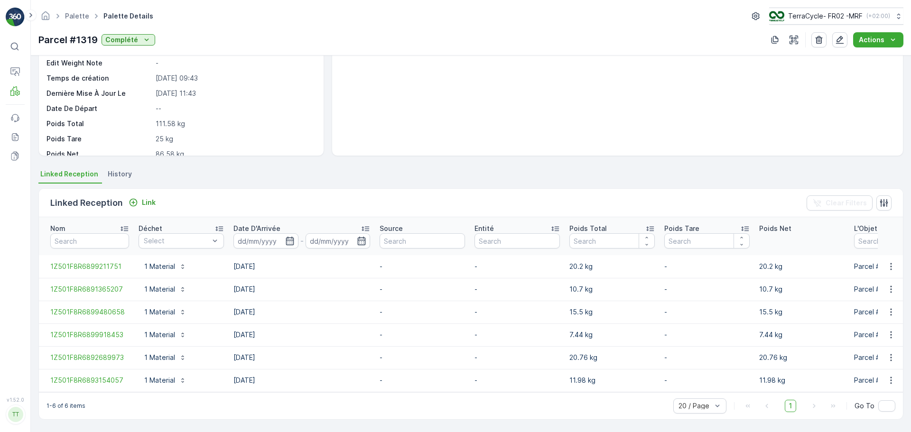
scroll to position [101, 0]
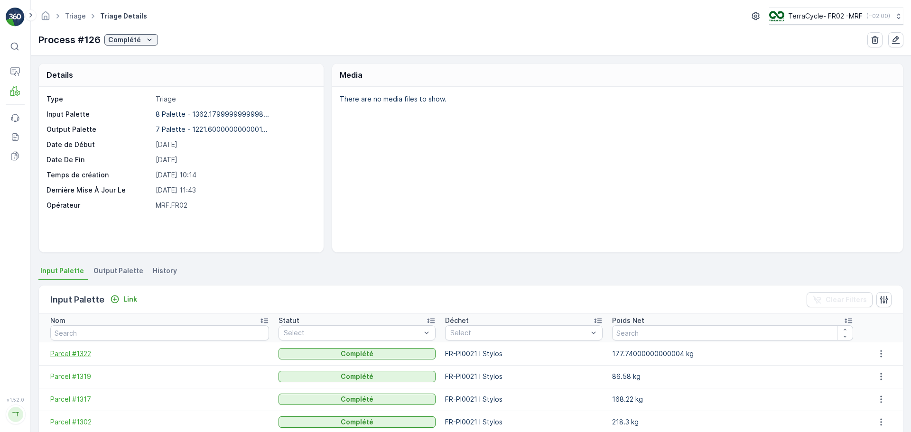
click at [62, 353] on span "Parcel #1322" at bounding box center [159, 353] width 219 height 9
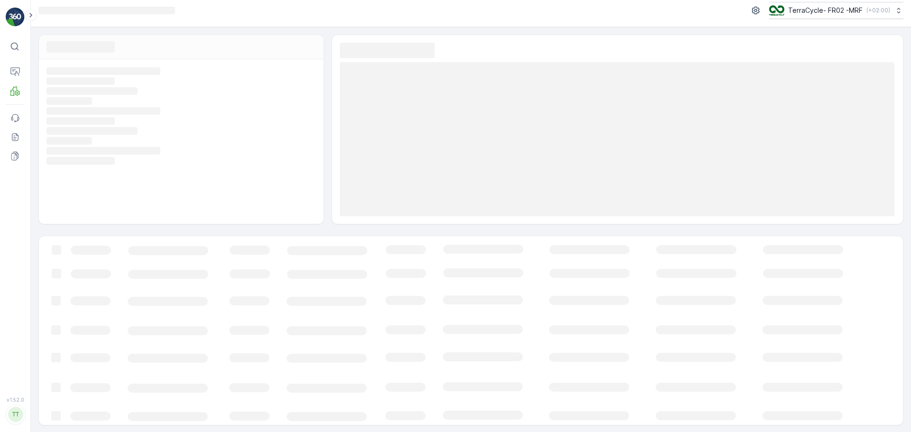
scroll to position [7, 0]
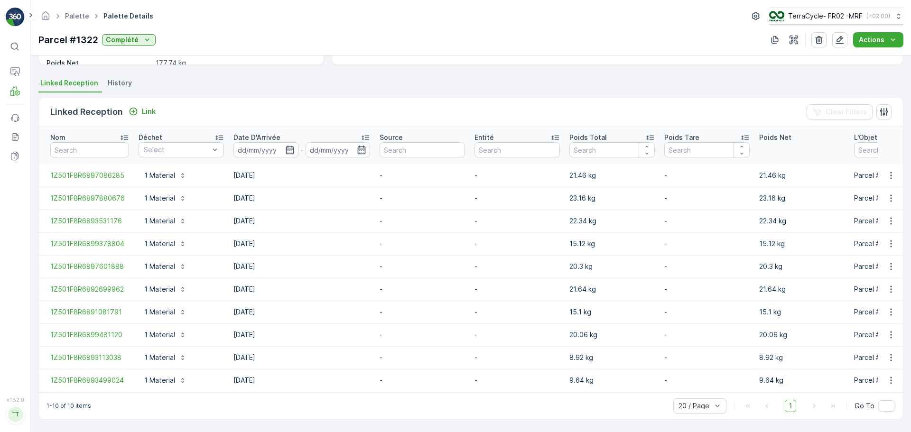
scroll to position [193, 0]
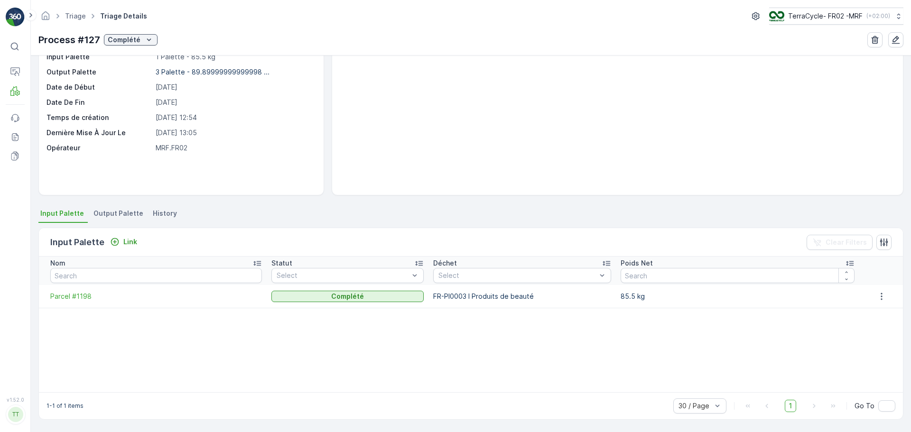
scroll to position [57, 0]
click at [75, 295] on span "Parcel #1198" at bounding box center [156, 296] width 212 height 9
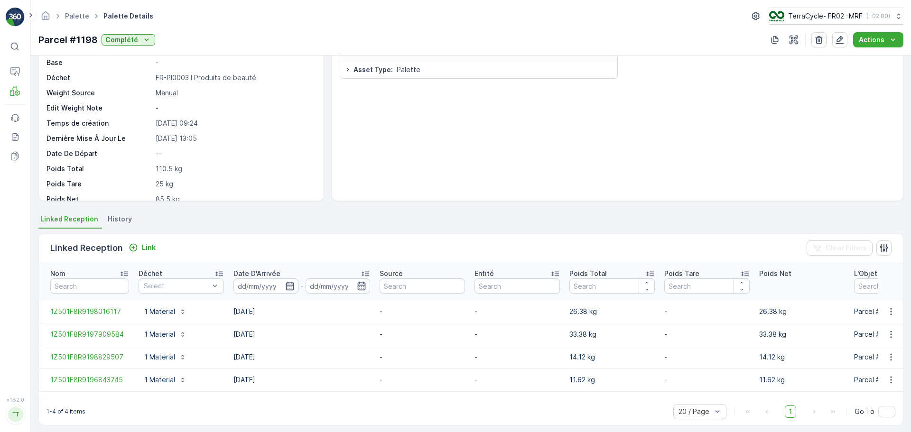
scroll to position [57, 0]
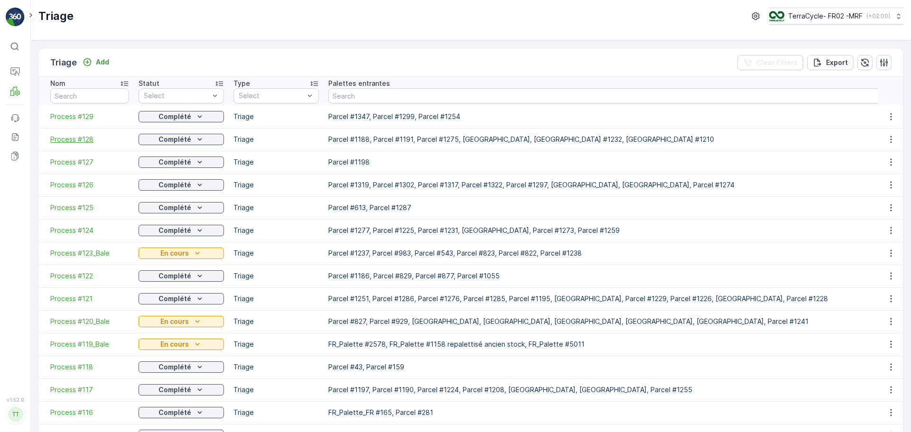
click at [82, 139] on span "Process #128" at bounding box center [89, 139] width 79 height 9
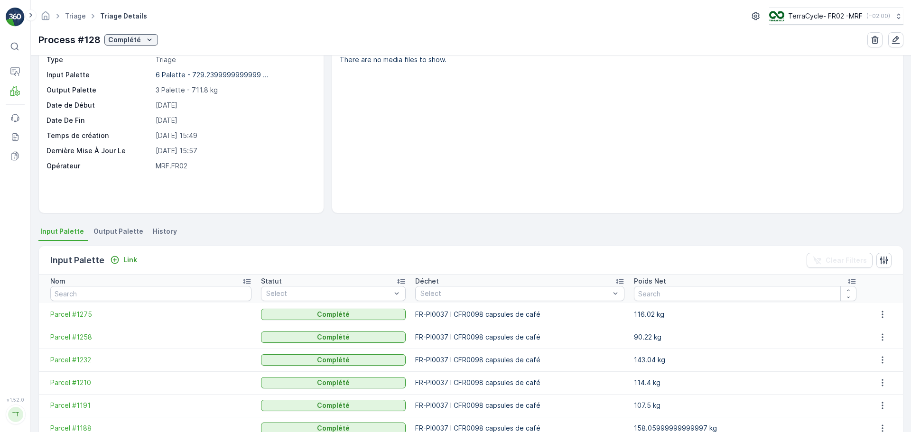
scroll to position [87, 0]
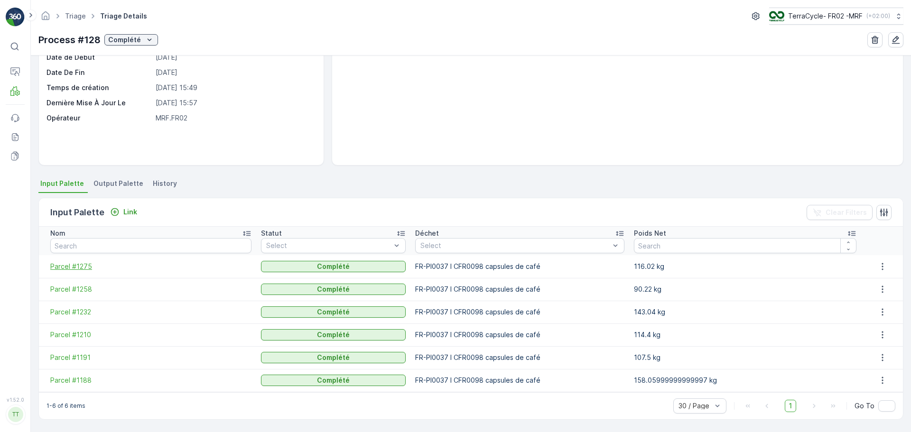
click at [74, 269] on span "Parcel #1275" at bounding box center [150, 266] width 201 height 9
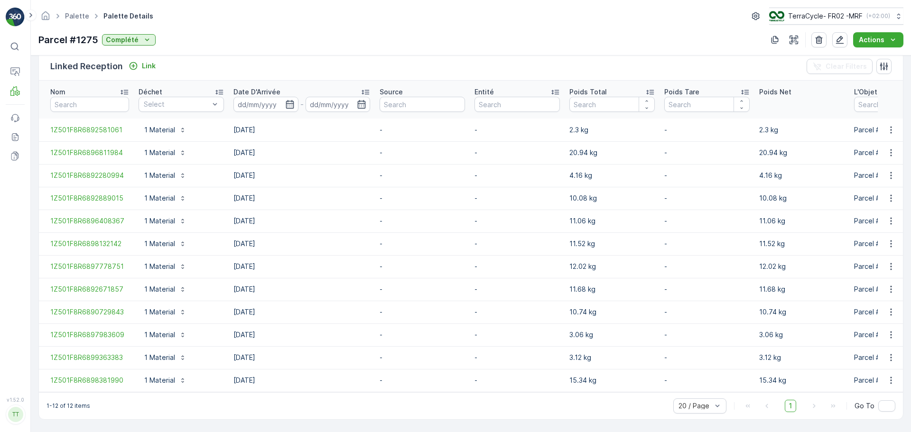
scroll to position [238, 0]
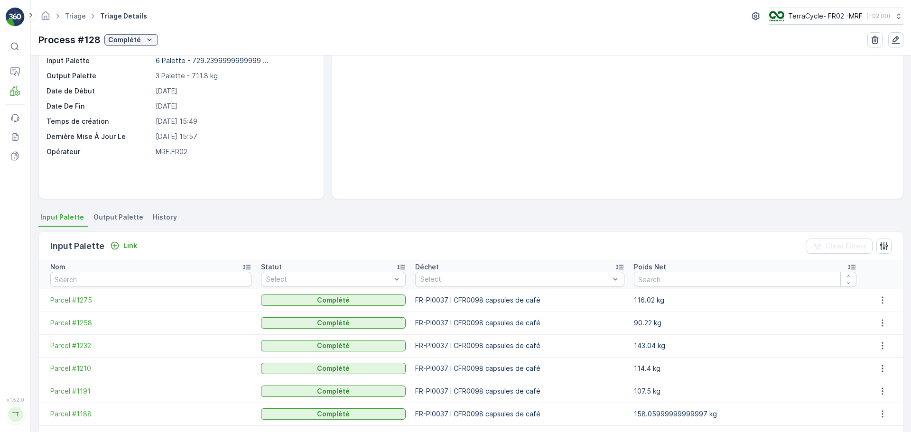
scroll to position [87, 0]
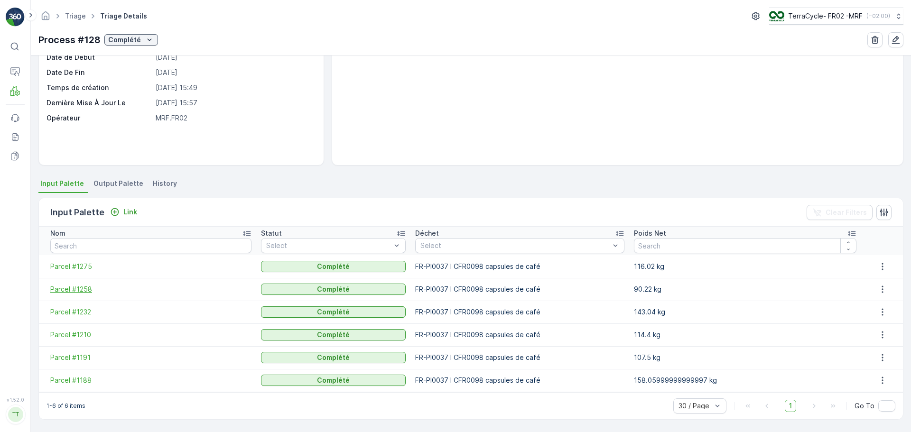
click at [76, 289] on span "Parcel #1258" at bounding box center [150, 289] width 201 height 9
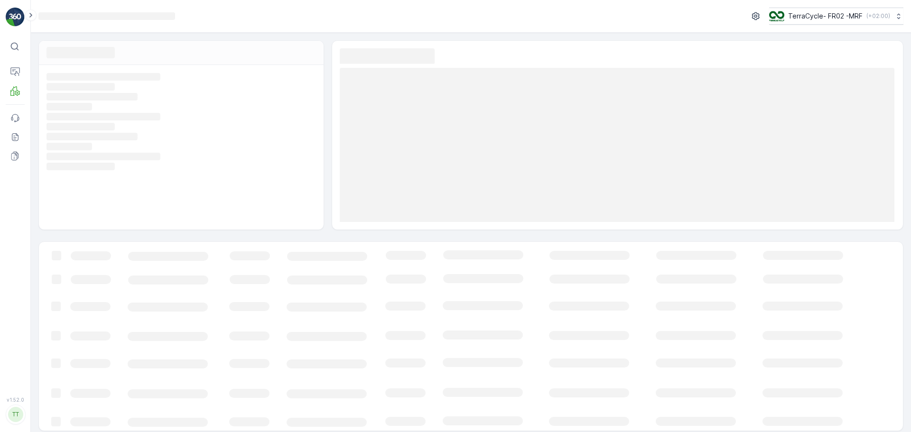
scroll to position [7, 0]
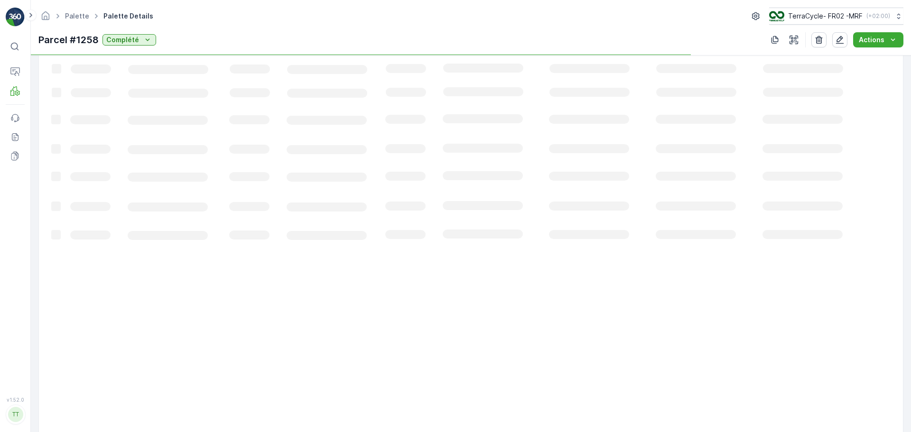
scroll to position [79, 0]
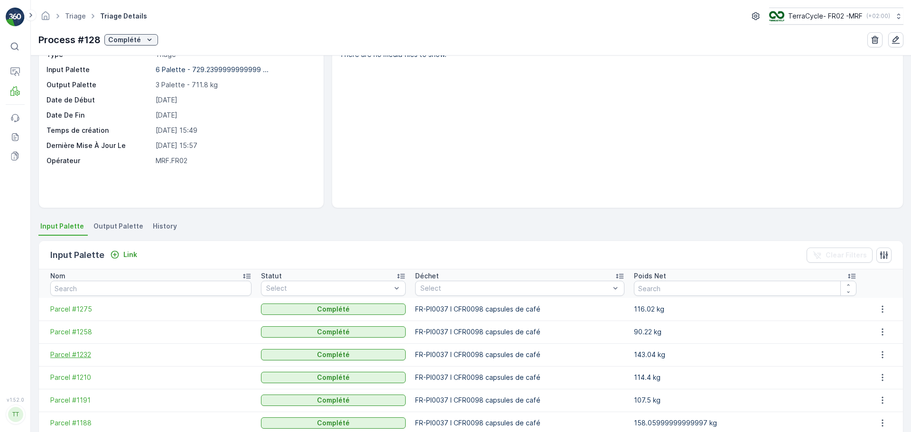
scroll to position [87, 0]
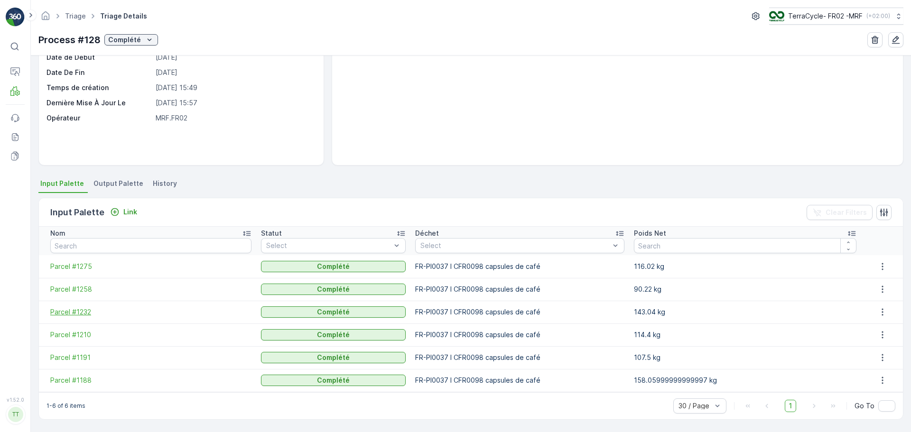
click at [73, 312] on span "Parcel #1232" at bounding box center [150, 311] width 201 height 9
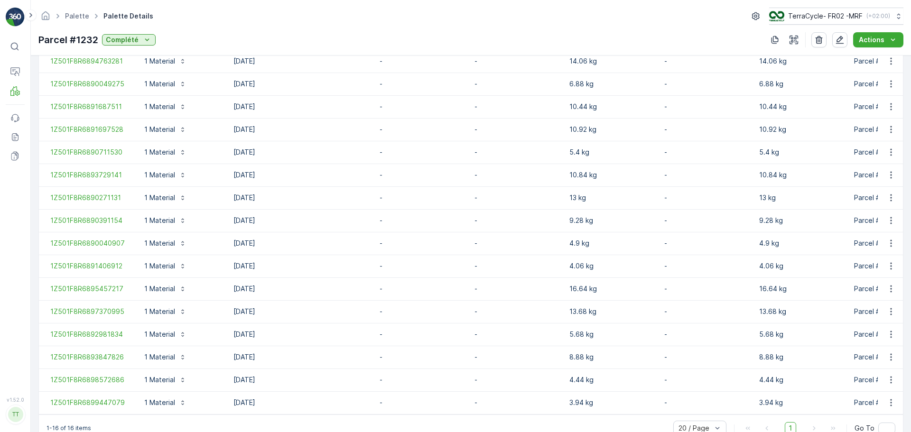
scroll to position [329, 0]
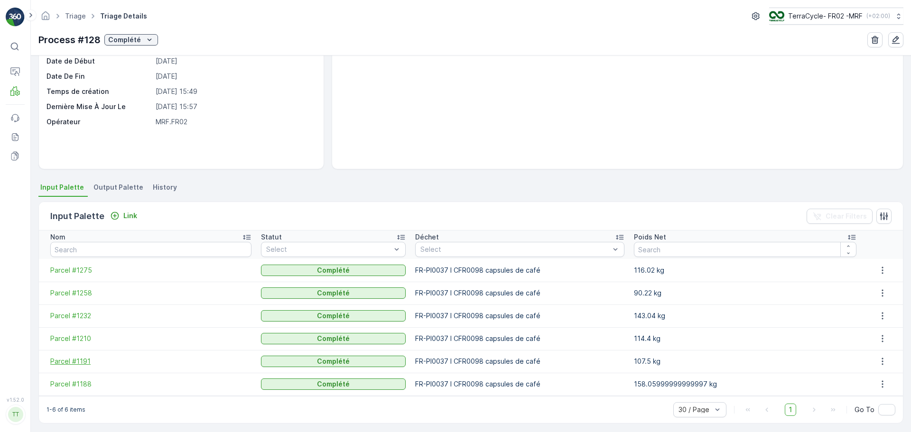
scroll to position [87, 0]
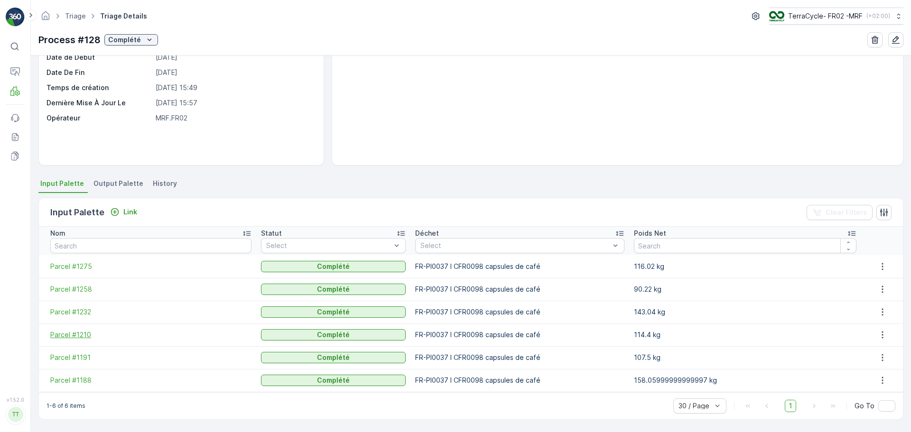
click at [70, 331] on span "Parcel #1210" at bounding box center [150, 334] width 201 height 9
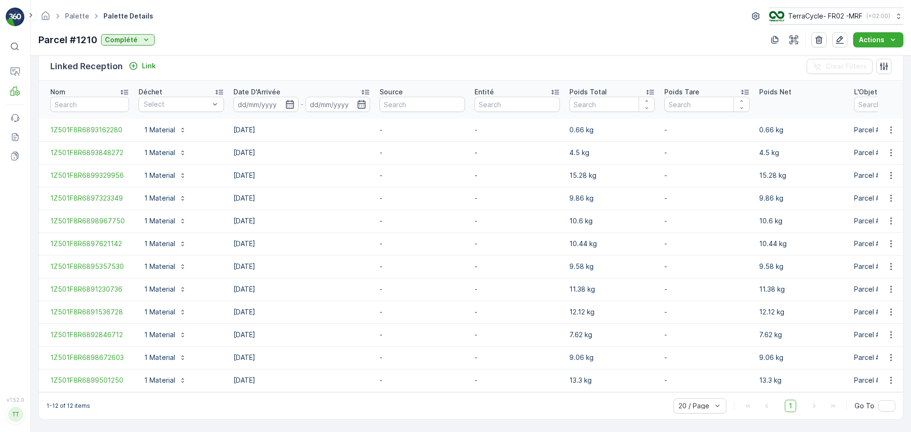
scroll to position [238, 0]
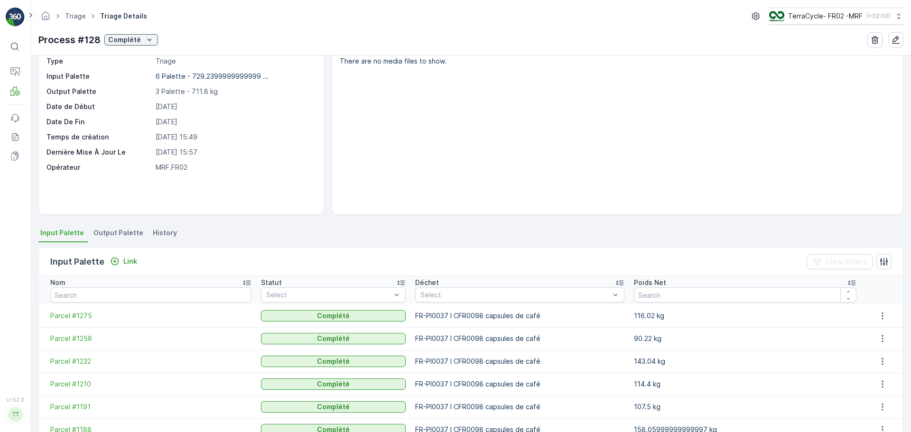
scroll to position [87, 0]
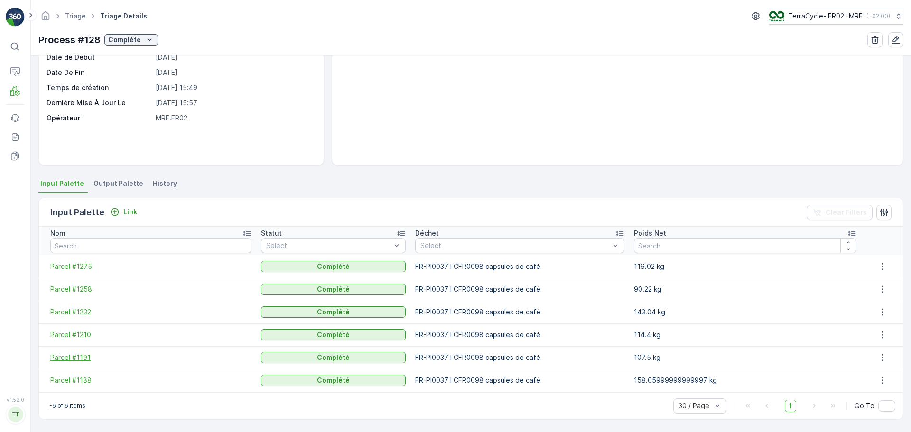
click at [77, 358] on span "Parcel #1191" at bounding box center [150, 357] width 201 height 9
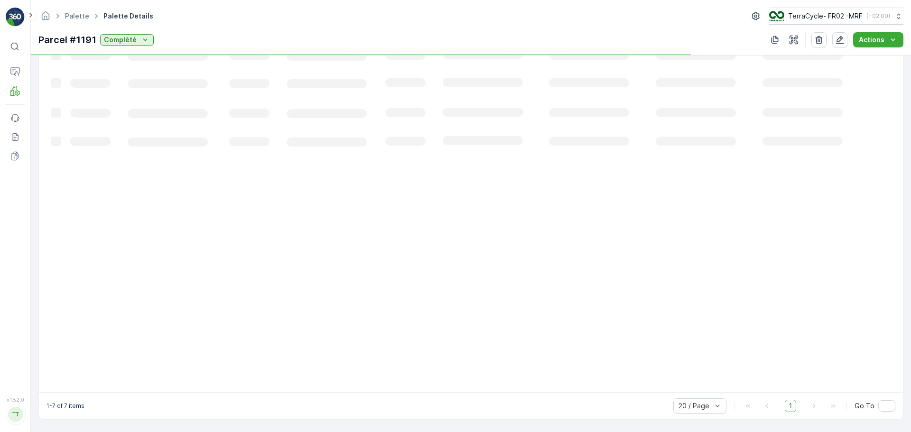
scroll to position [124, 0]
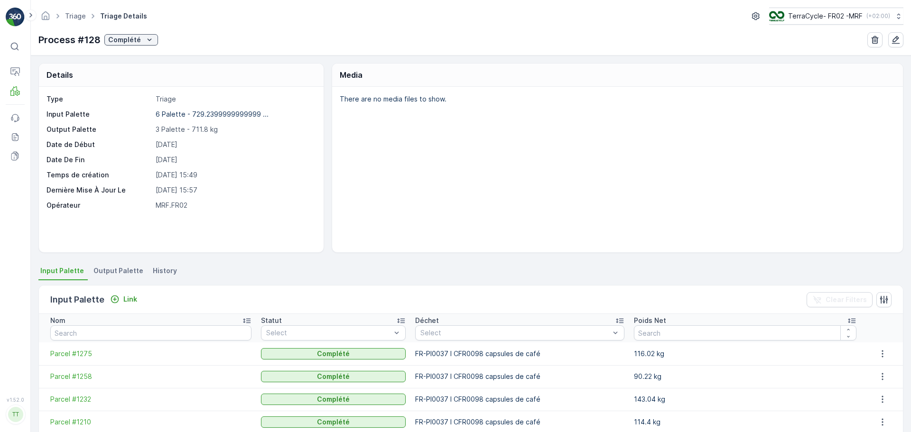
scroll to position [87, 0]
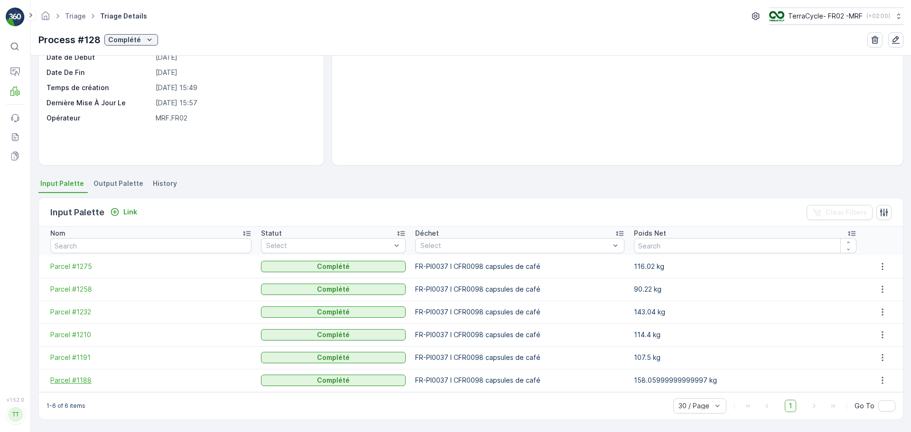
click at [77, 381] on span "Parcel #1188" at bounding box center [150, 380] width 201 height 9
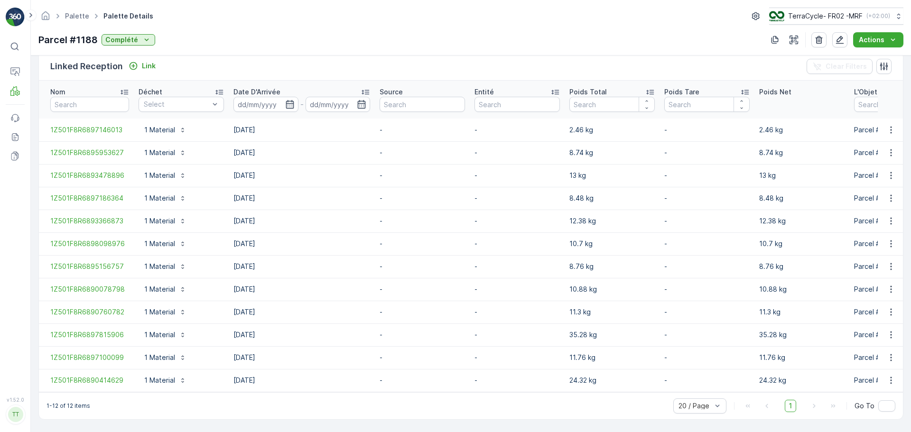
scroll to position [238, 0]
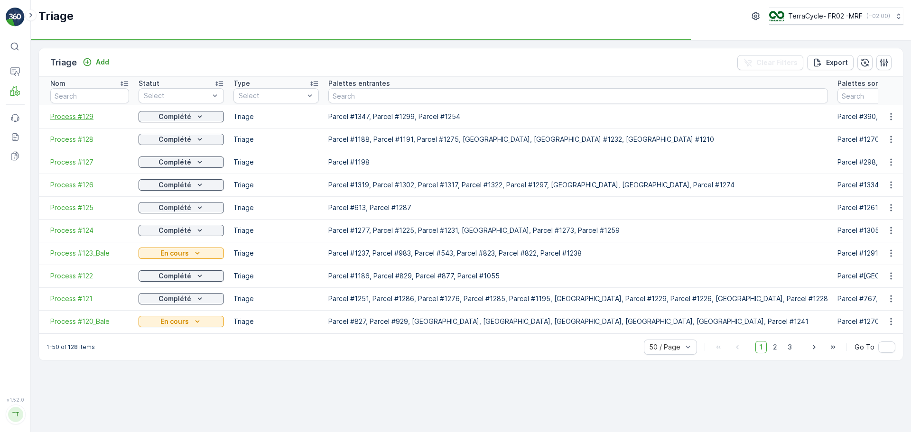
click at [76, 114] on span "Process #129" at bounding box center [89, 116] width 79 height 9
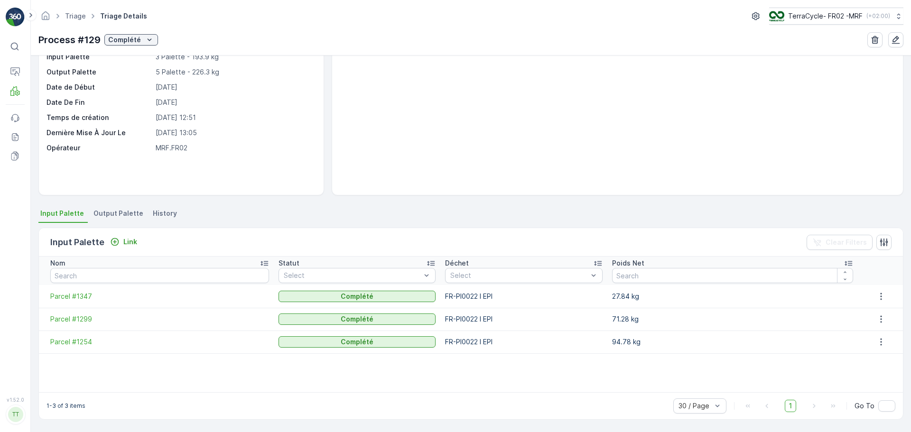
scroll to position [57, 0]
click at [46, 117] on p "Palette" at bounding box center [47, 116] width 24 height 9
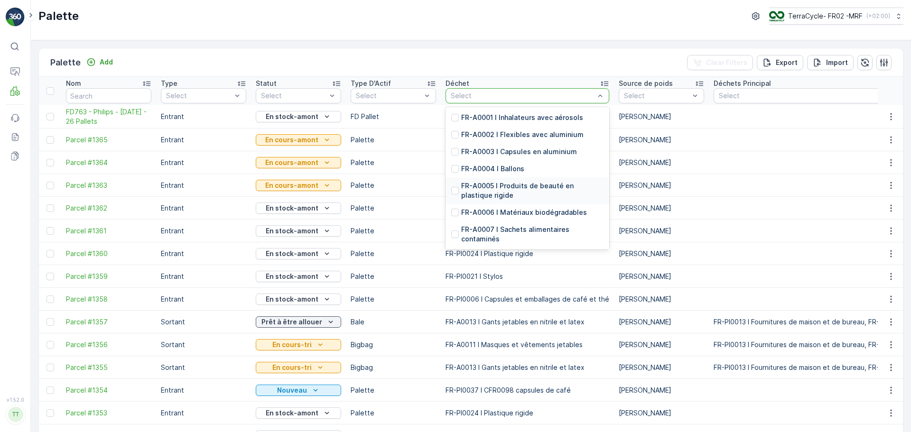
click at [529, 186] on p "FR-A0005 I Produits de beauté en plastique rigide" at bounding box center [532, 190] width 142 height 19
